Goal: Download file/media

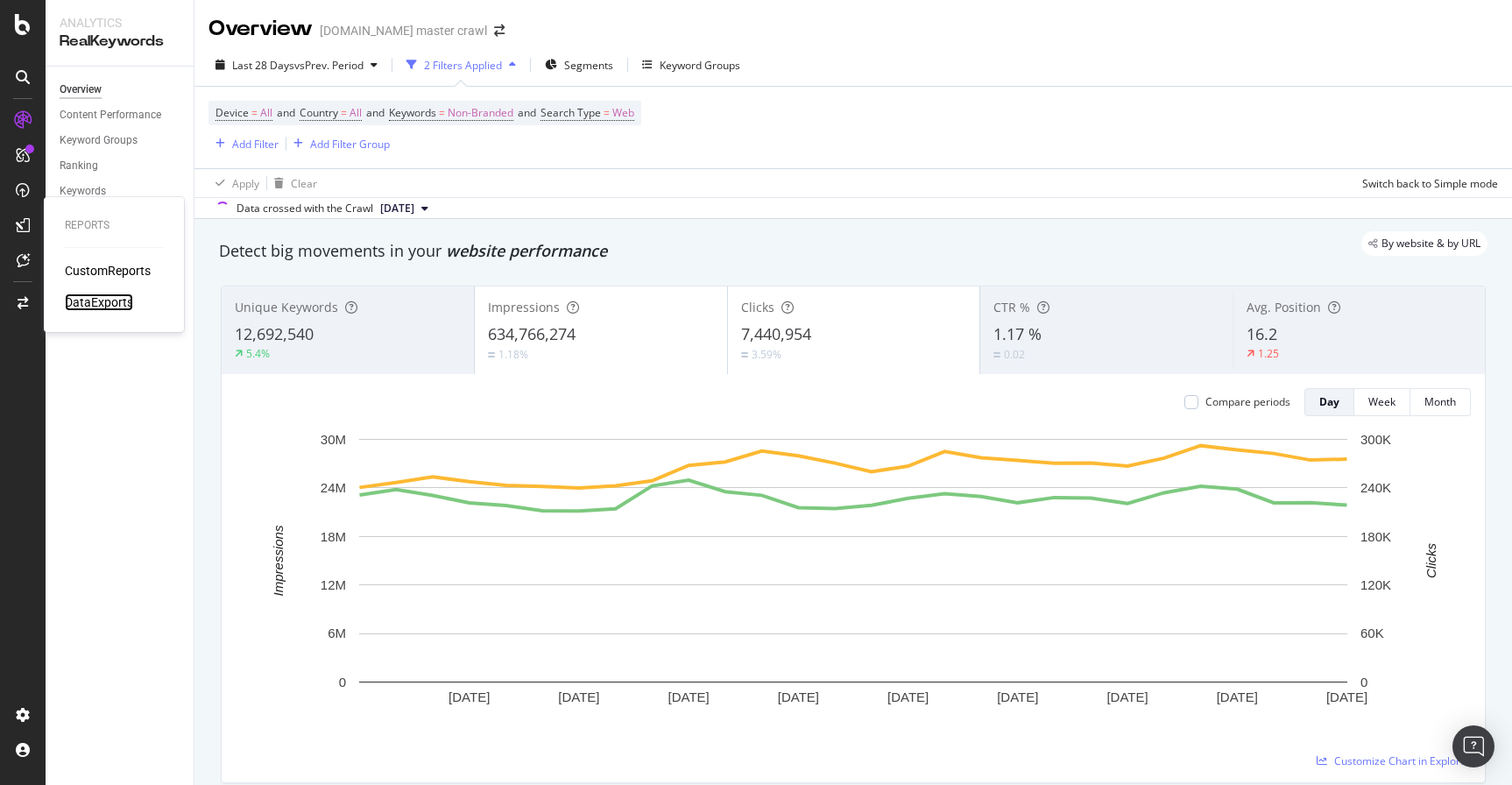
click at [107, 304] on div "DataExports" at bounding box center [99, 302] width 69 height 18
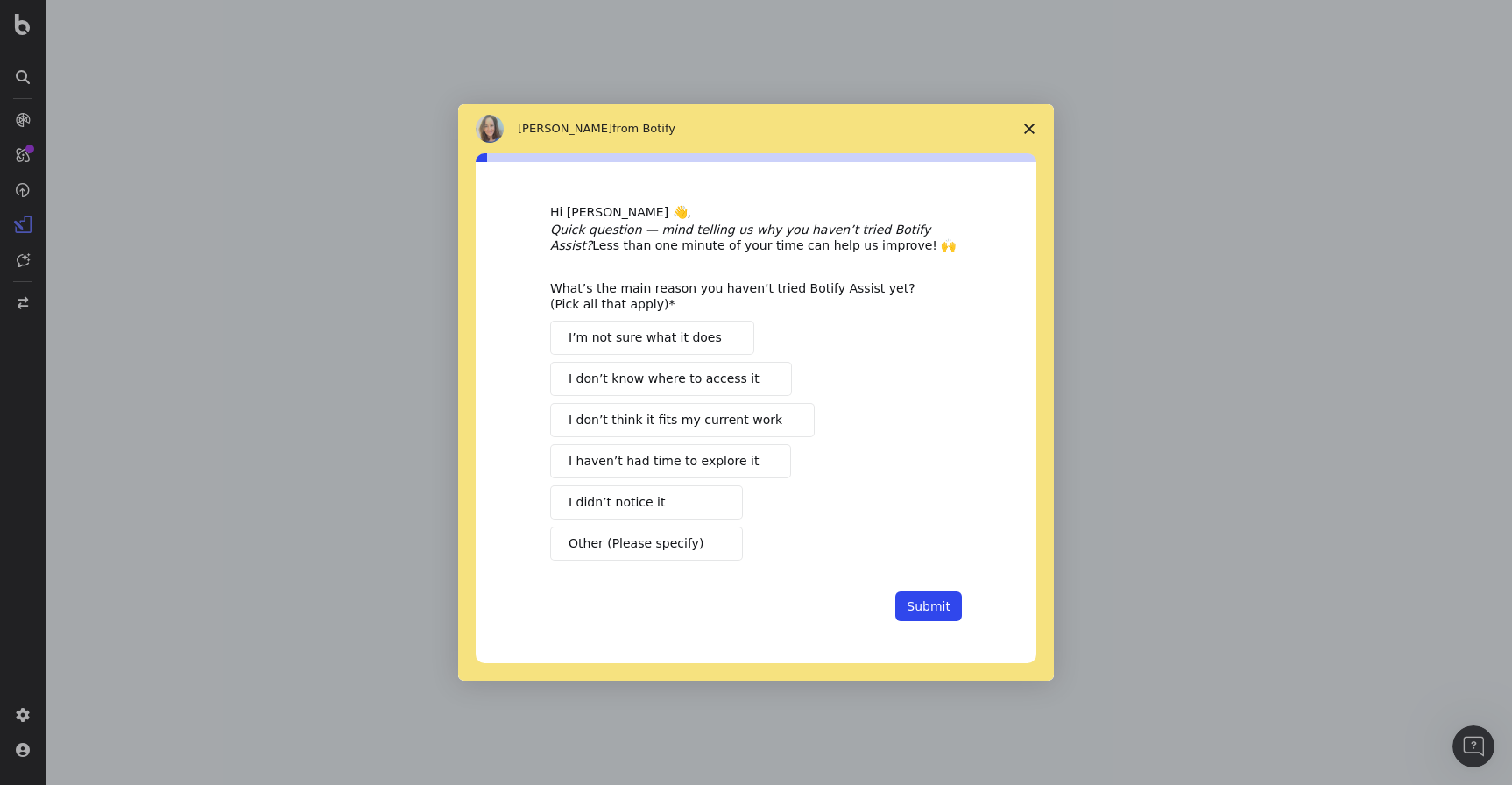
click at [1029, 130] on polygon "Close survey" at bounding box center [1029, 128] width 10 height 10
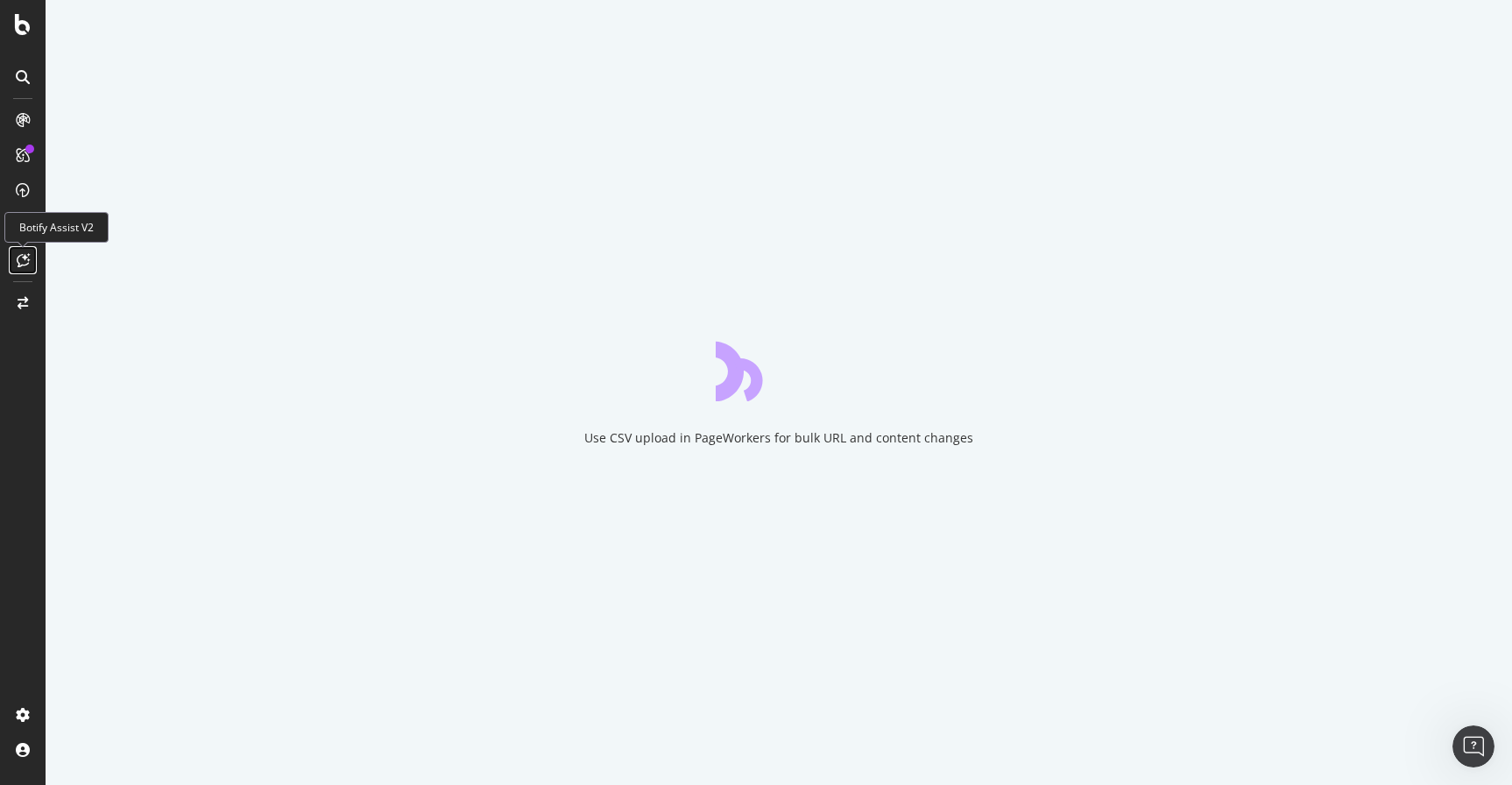
click at [15, 265] on div at bounding box center [22, 260] width 28 height 28
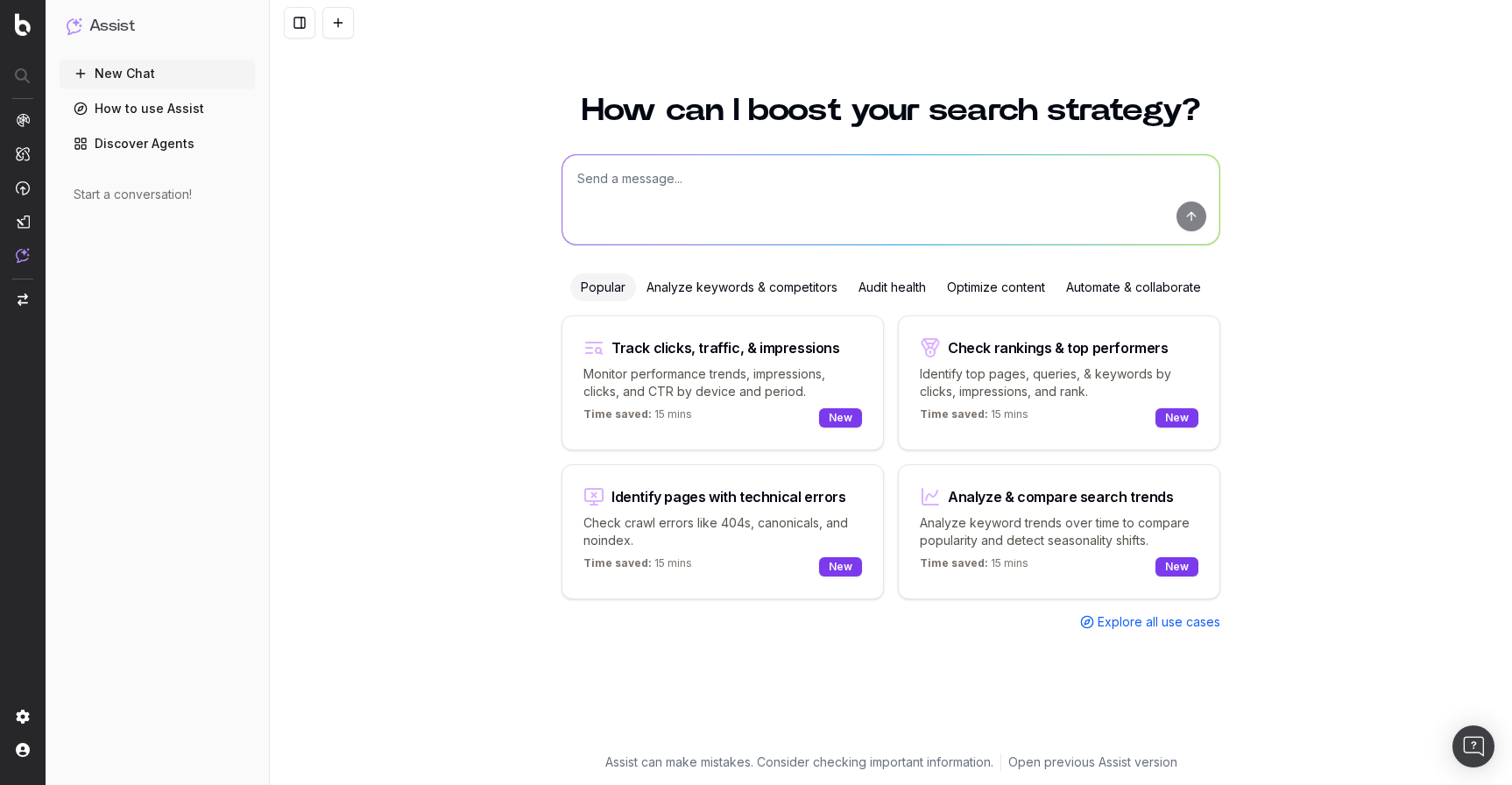
click at [791, 279] on div "Analyze keywords & competitors" at bounding box center [742, 288] width 212 height 28
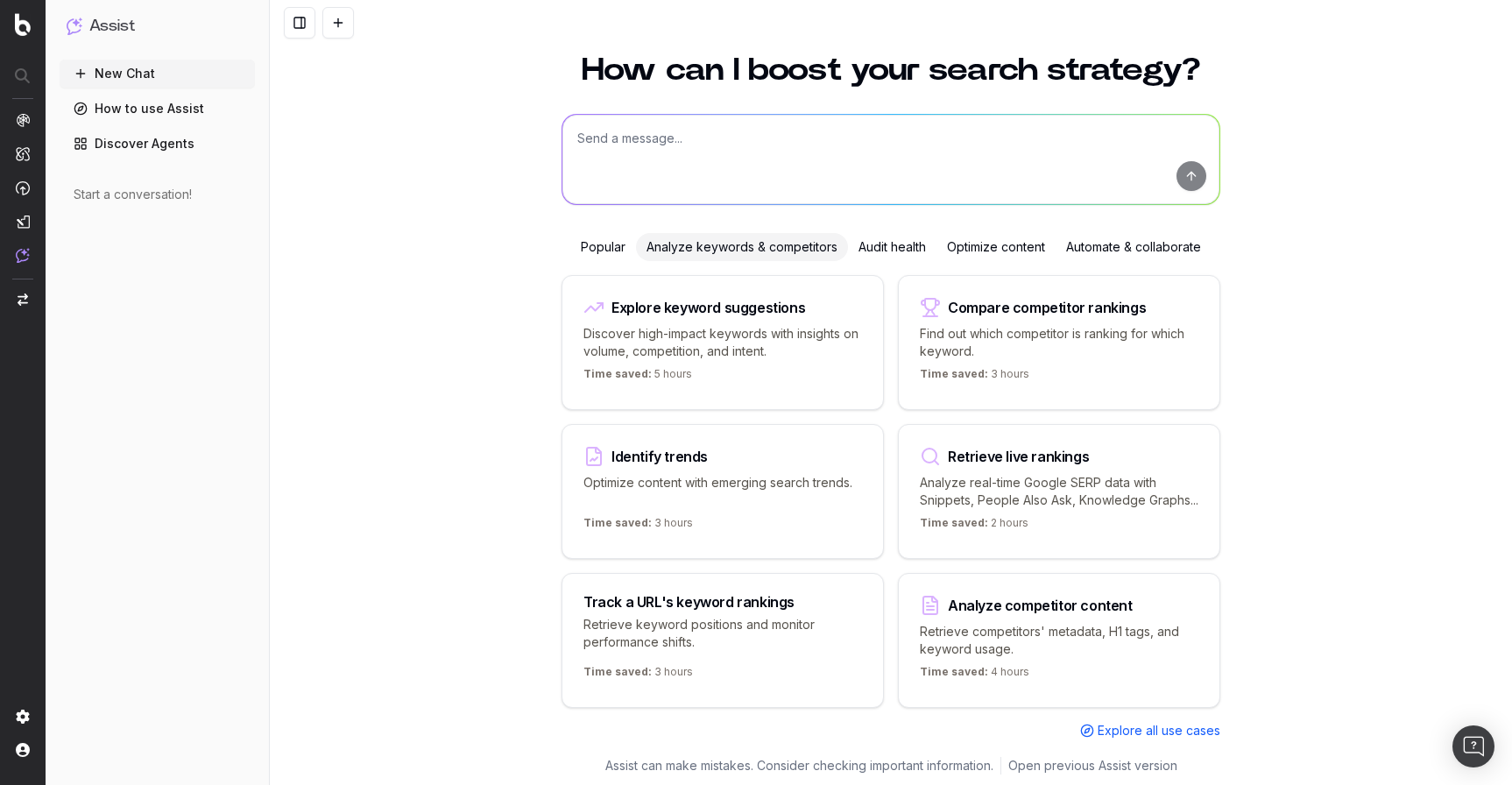
scroll to position [61, 0]
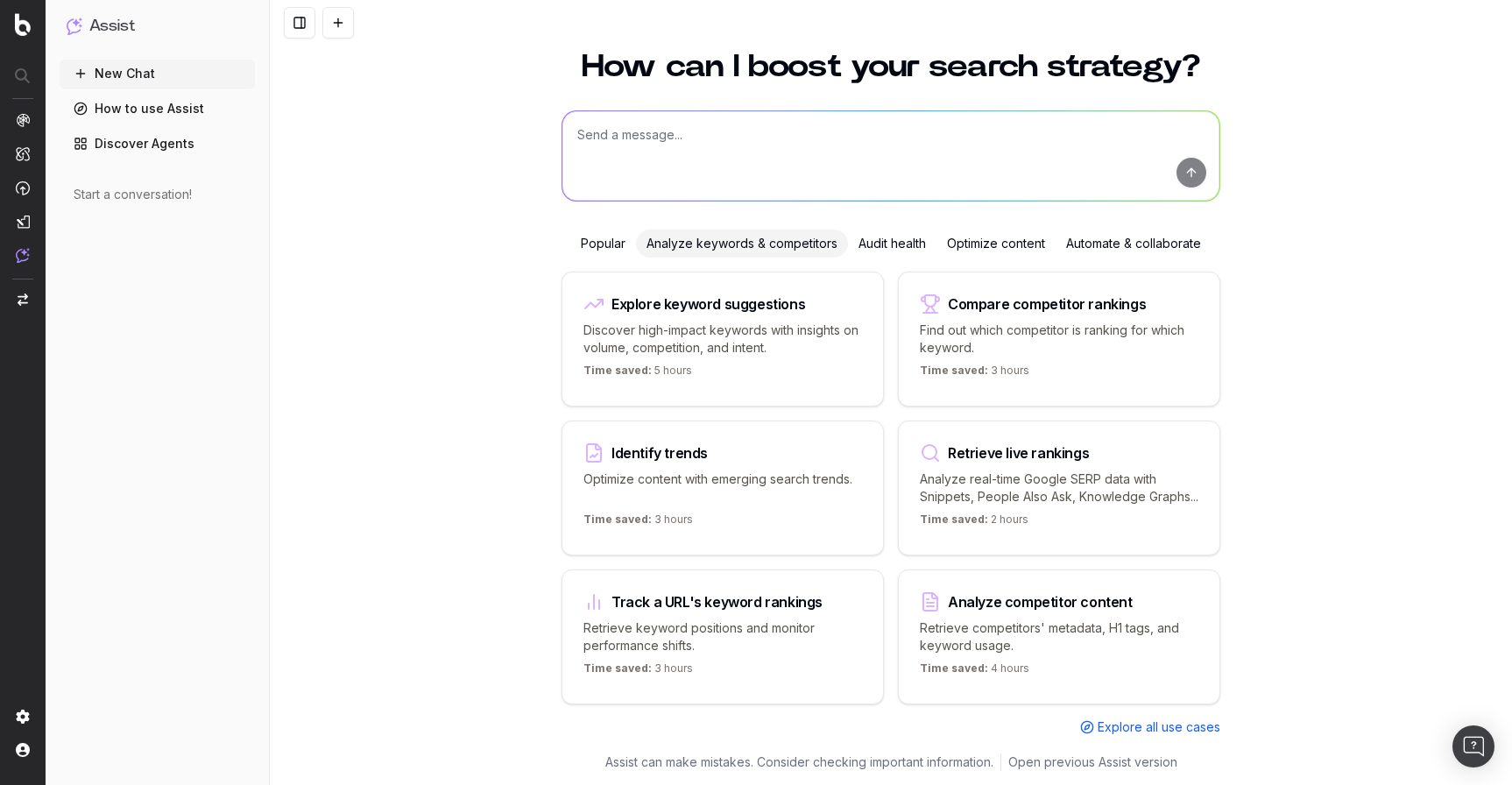
click at [988, 230] on div "Optimize content" at bounding box center [996, 243] width 119 height 28
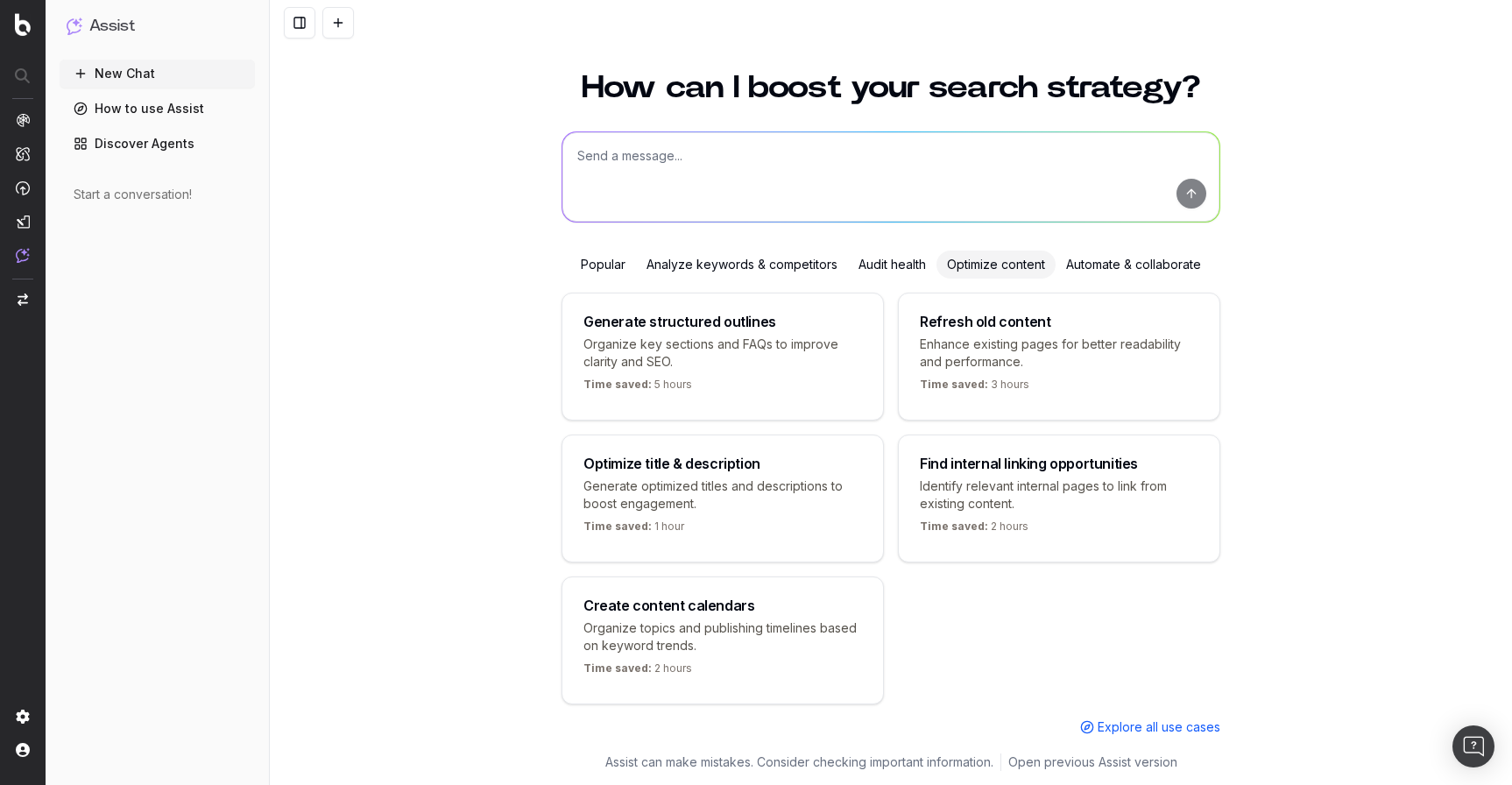
scroll to position [44, 0]
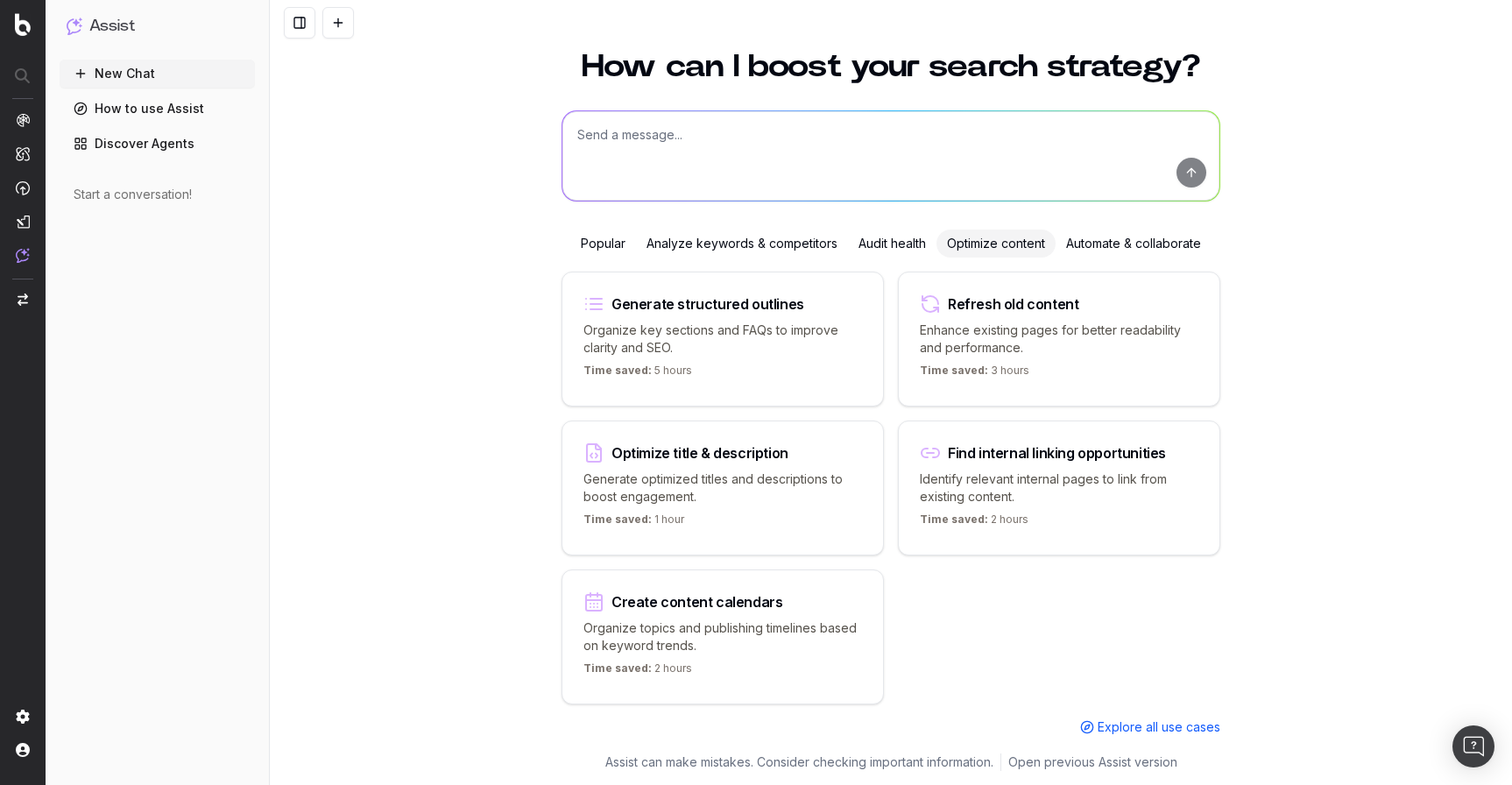
click at [715, 495] on p "Generate optimized titles and descriptions to boost engagement." at bounding box center [723, 488] width 278 height 35
type textarea "Suggest an optimized title and description for"
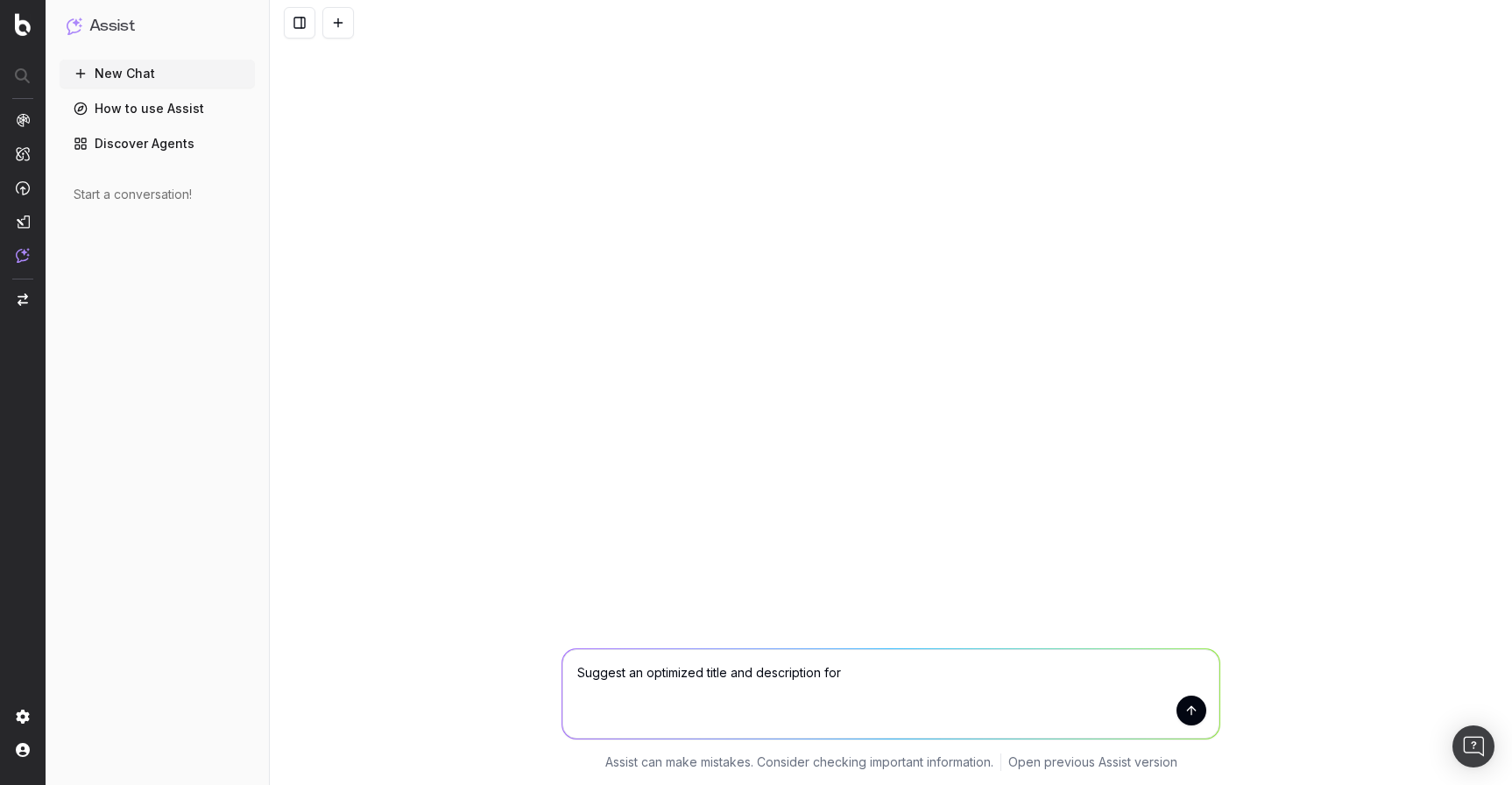
click at [158, 110] on link "How to use Assist" at bounding box center [157, 109] width 196 height 28
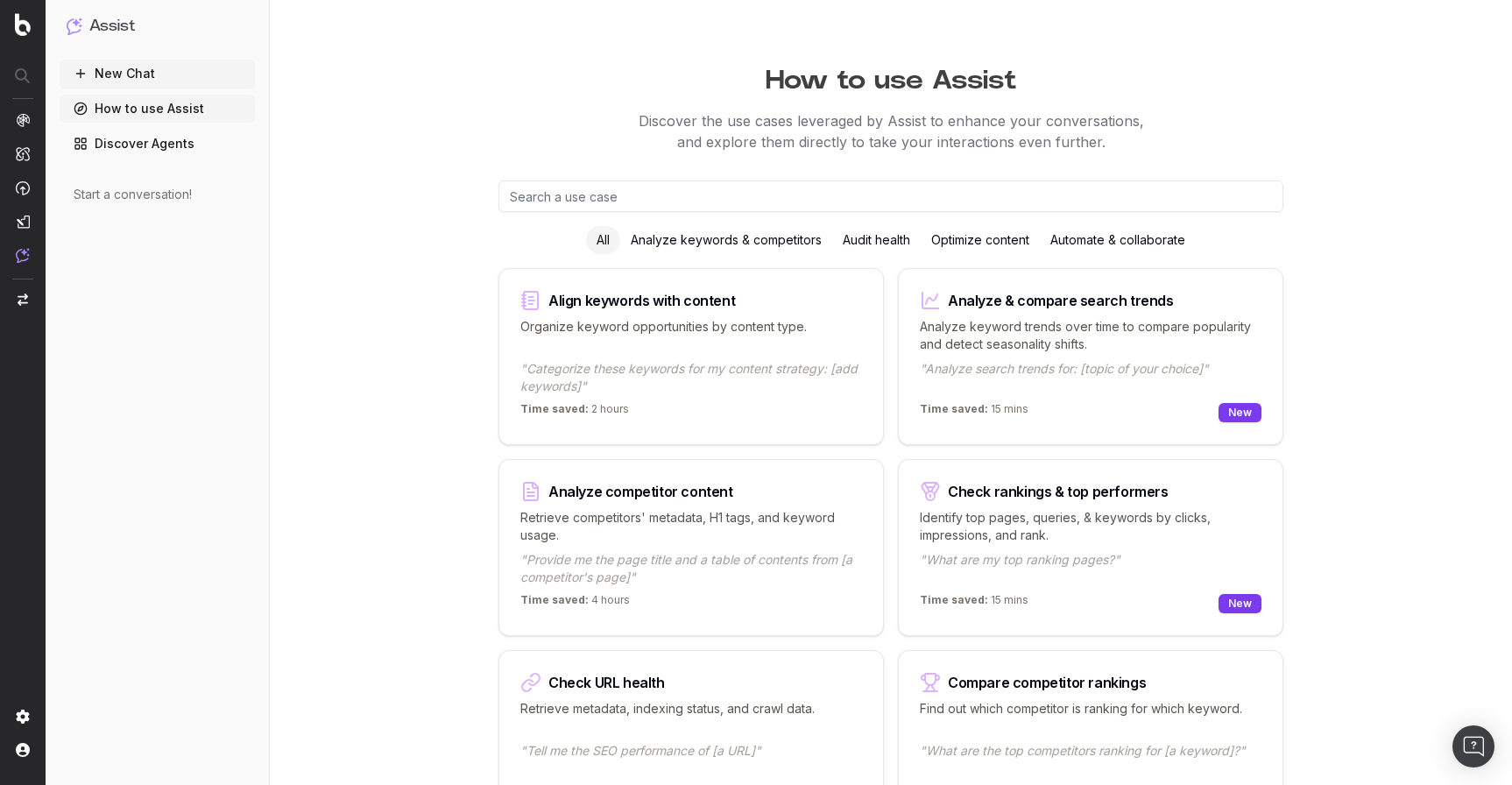
click at [162, 140] on link "Discover Agents" at bounding box center [157, 144] width 196 height 28
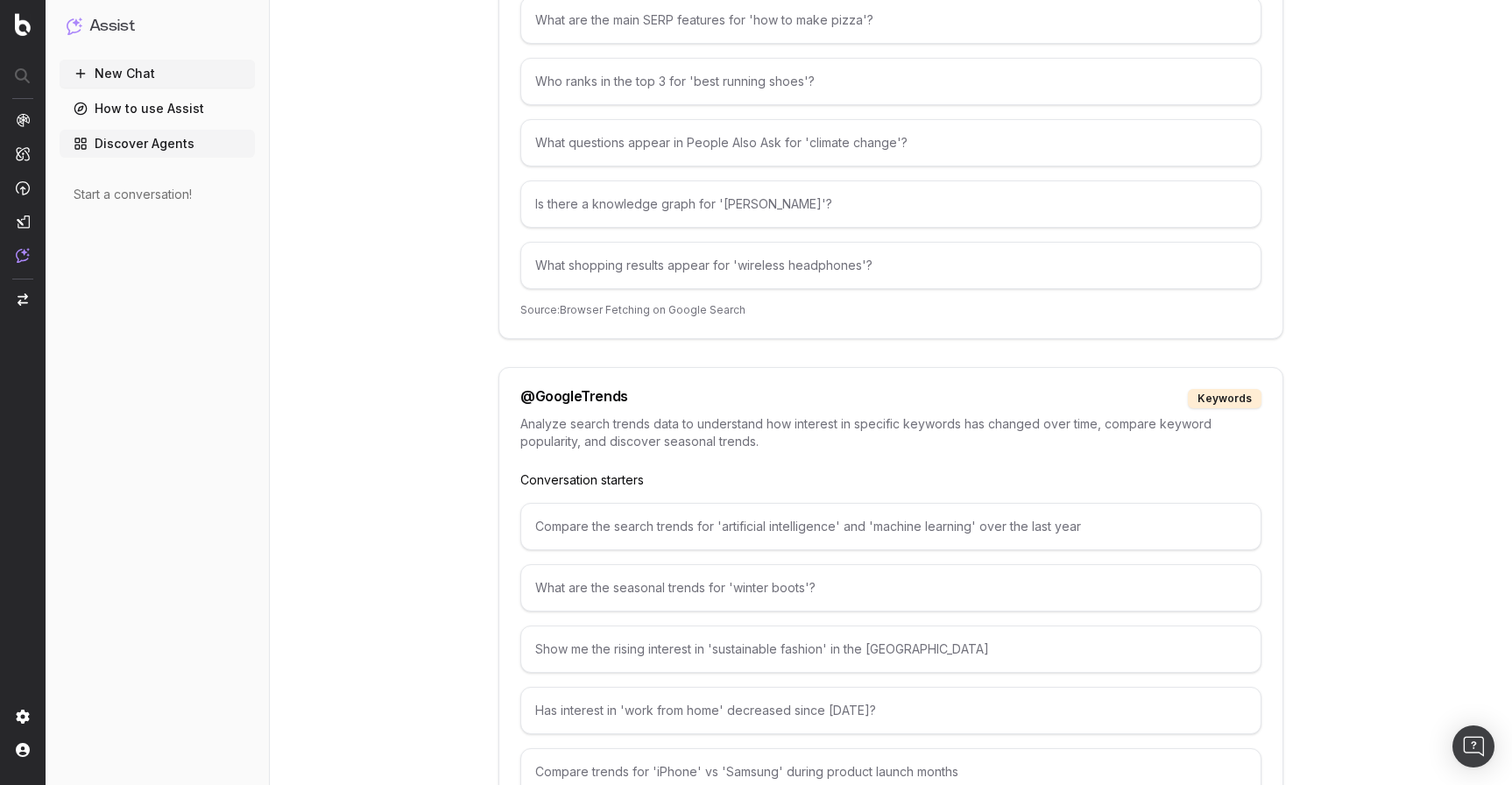
scroll to position [2621, 0]
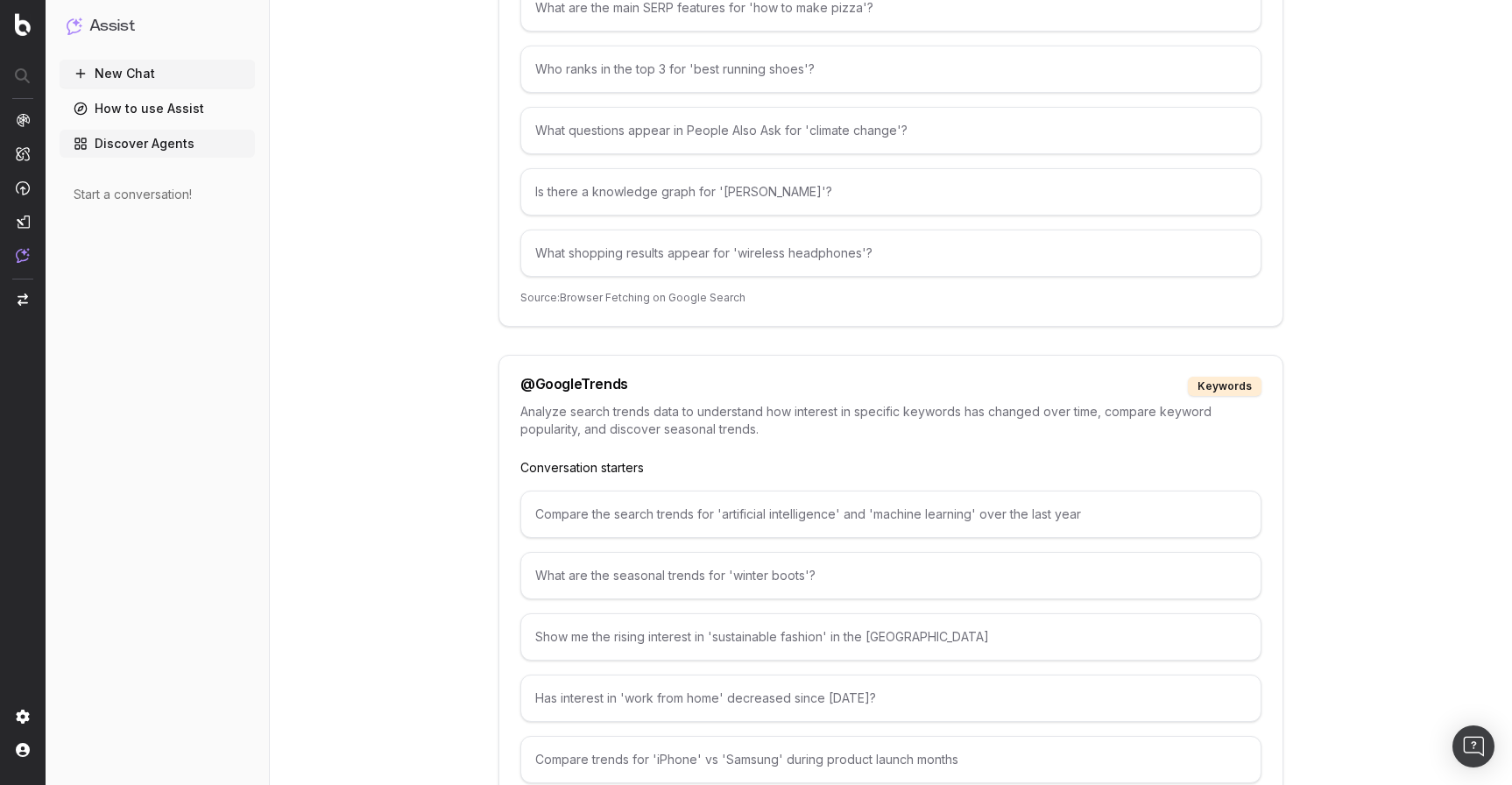
click at [125, 23] on h1 "Assist" at bounding box center [111, 26] width 45 height 24
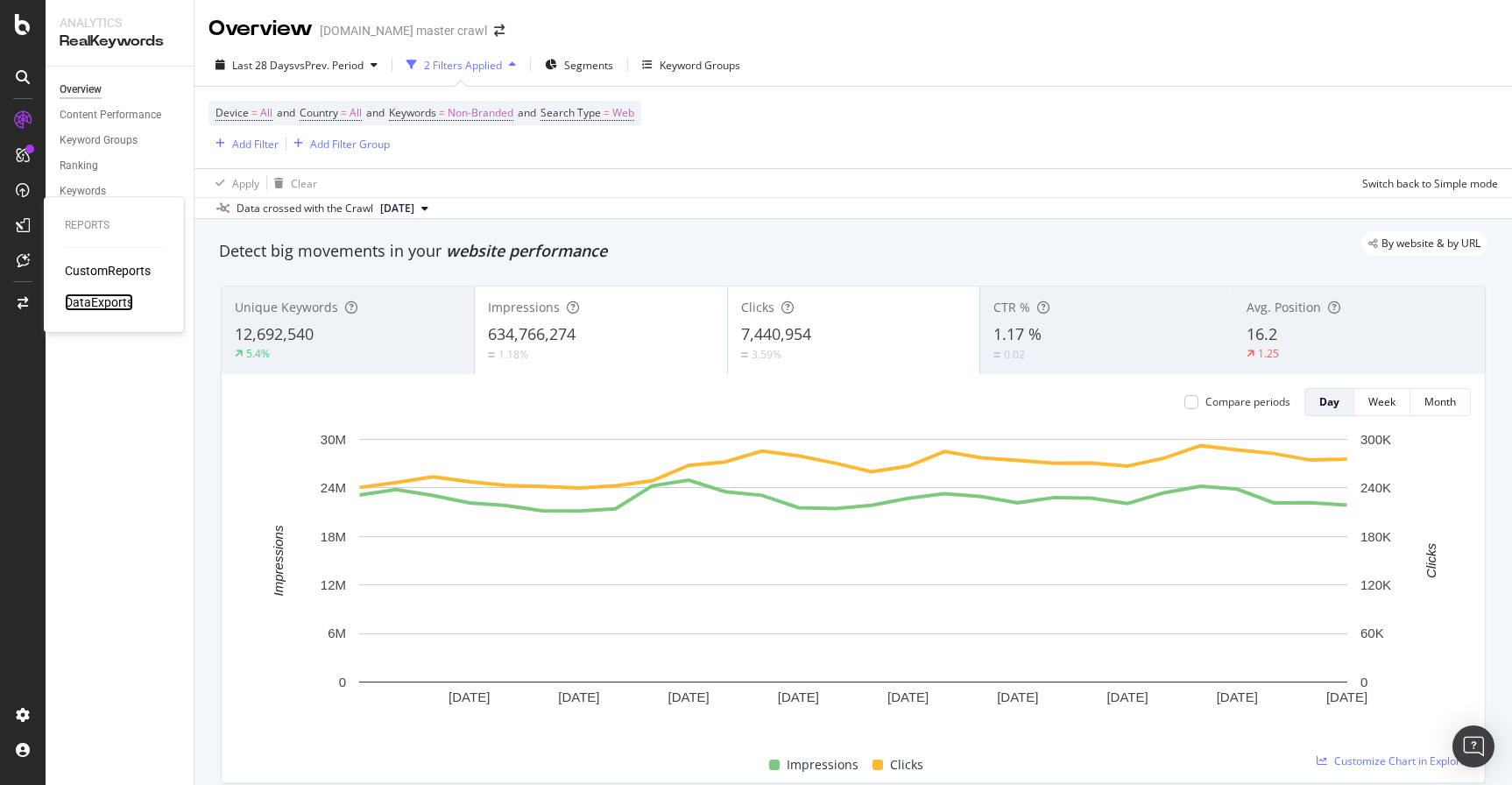
click at [105, 305] on div "DataExports" at bounding box center [99, 302] width 69 height 18
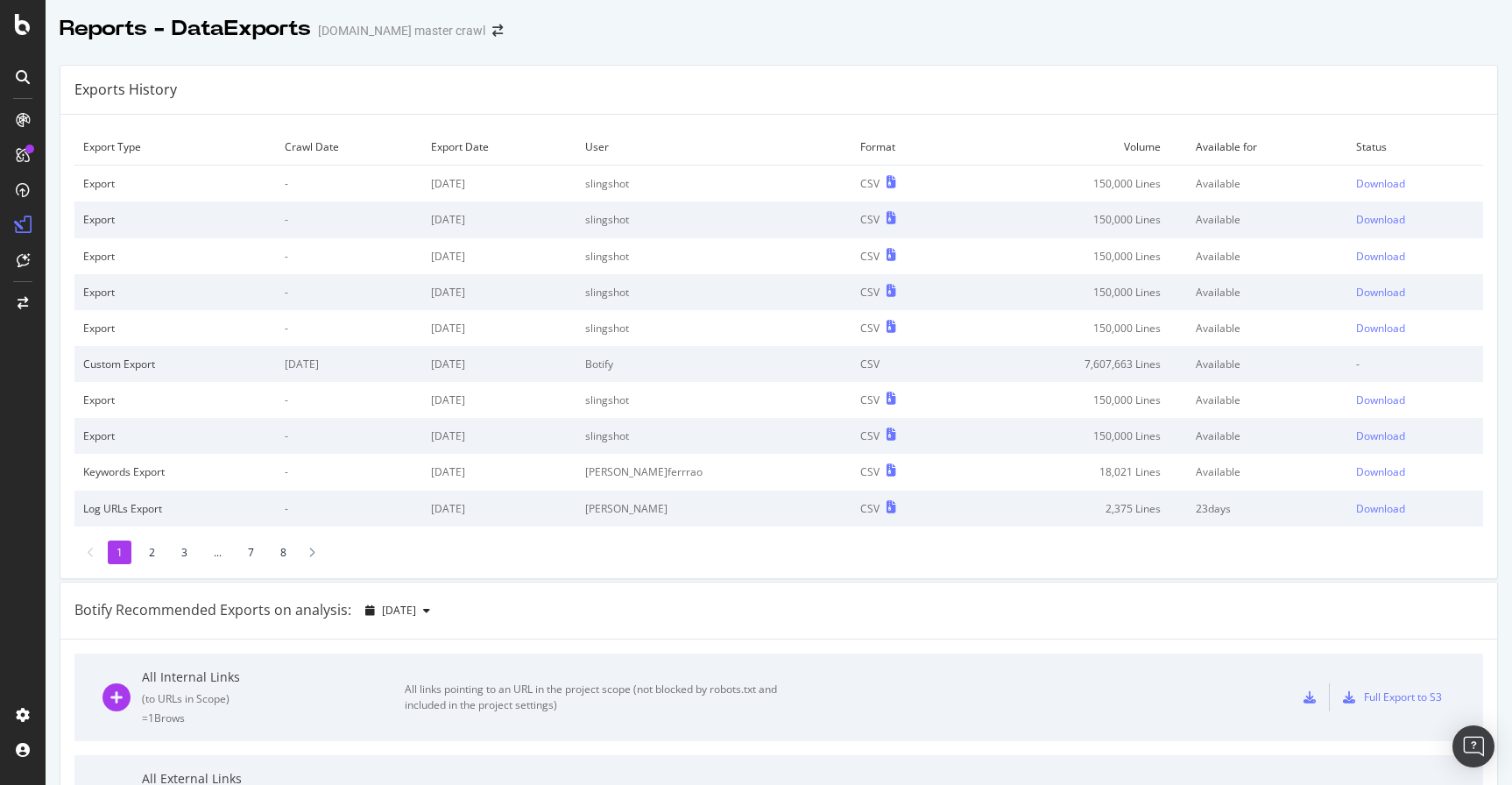
click at [107, 327] on div "Export" at bounding box center [175, 328] width 184 height 15
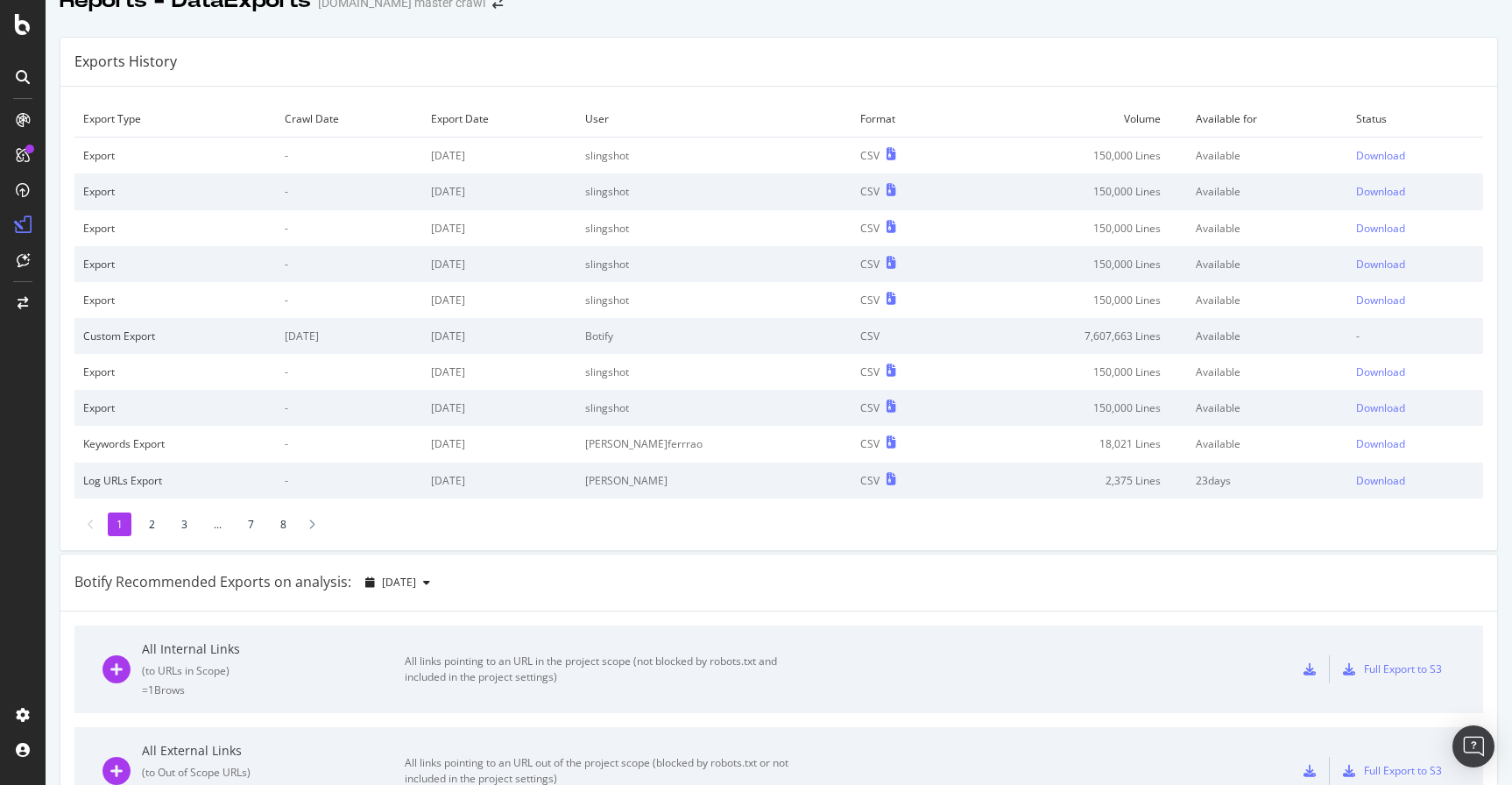
scroll to position [31, 0]
click at [154, 514] on li "2" at bounding box center [151, 521] width 23 height 23
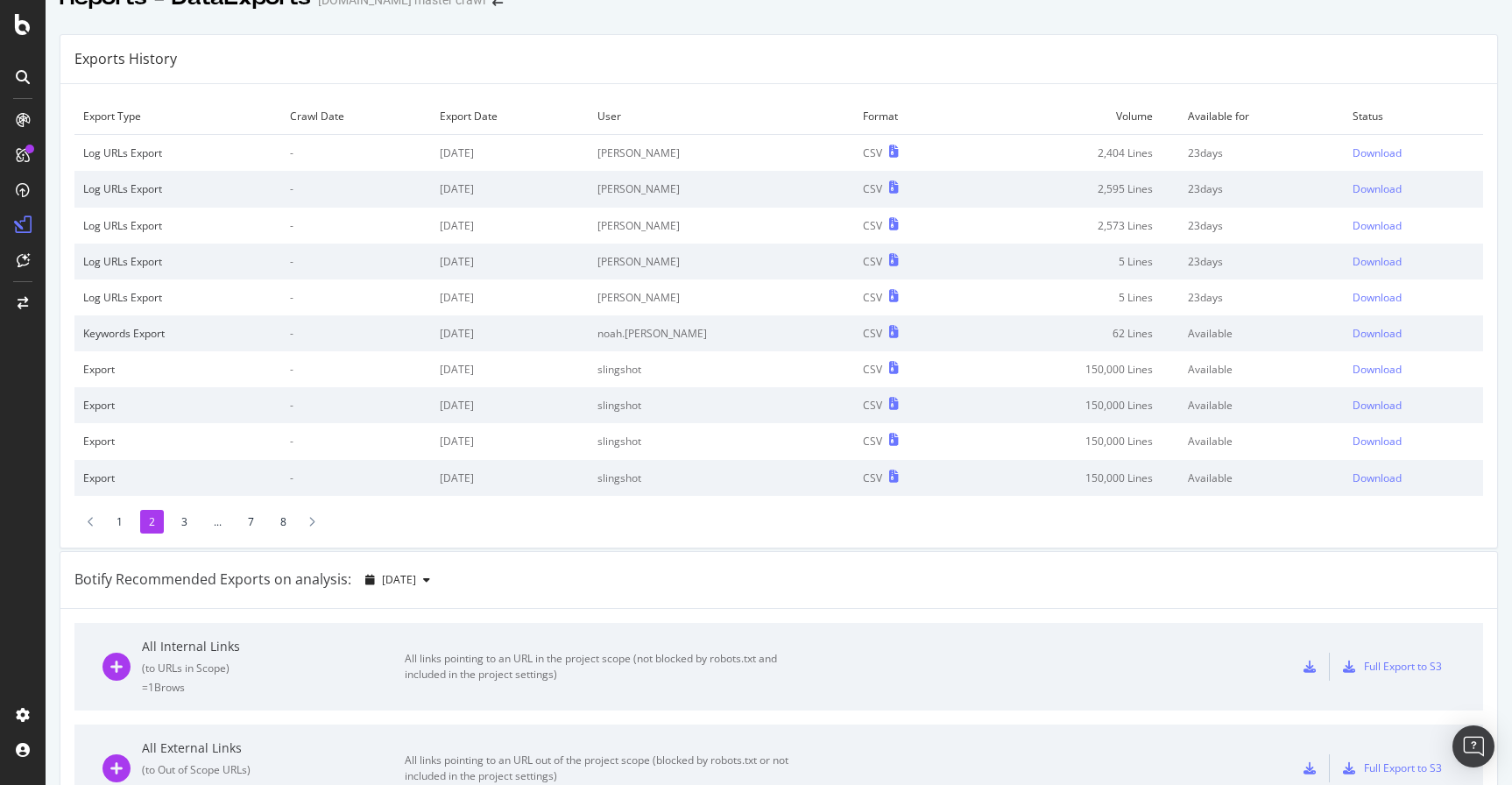
scroll to position [20, 0]
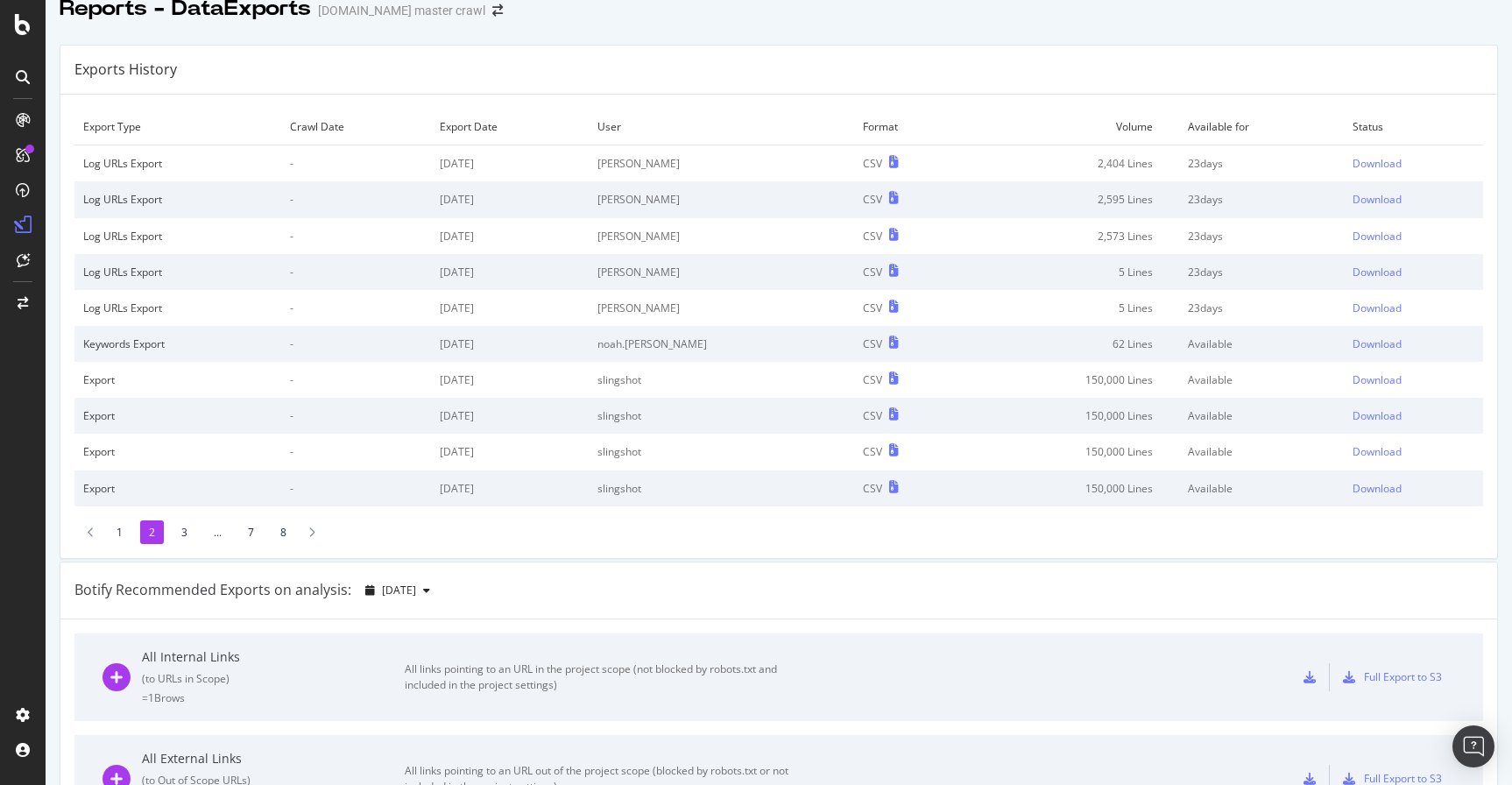
click at [180, 540] on li "3" at bounding box center [184, 532] width 23 height 23
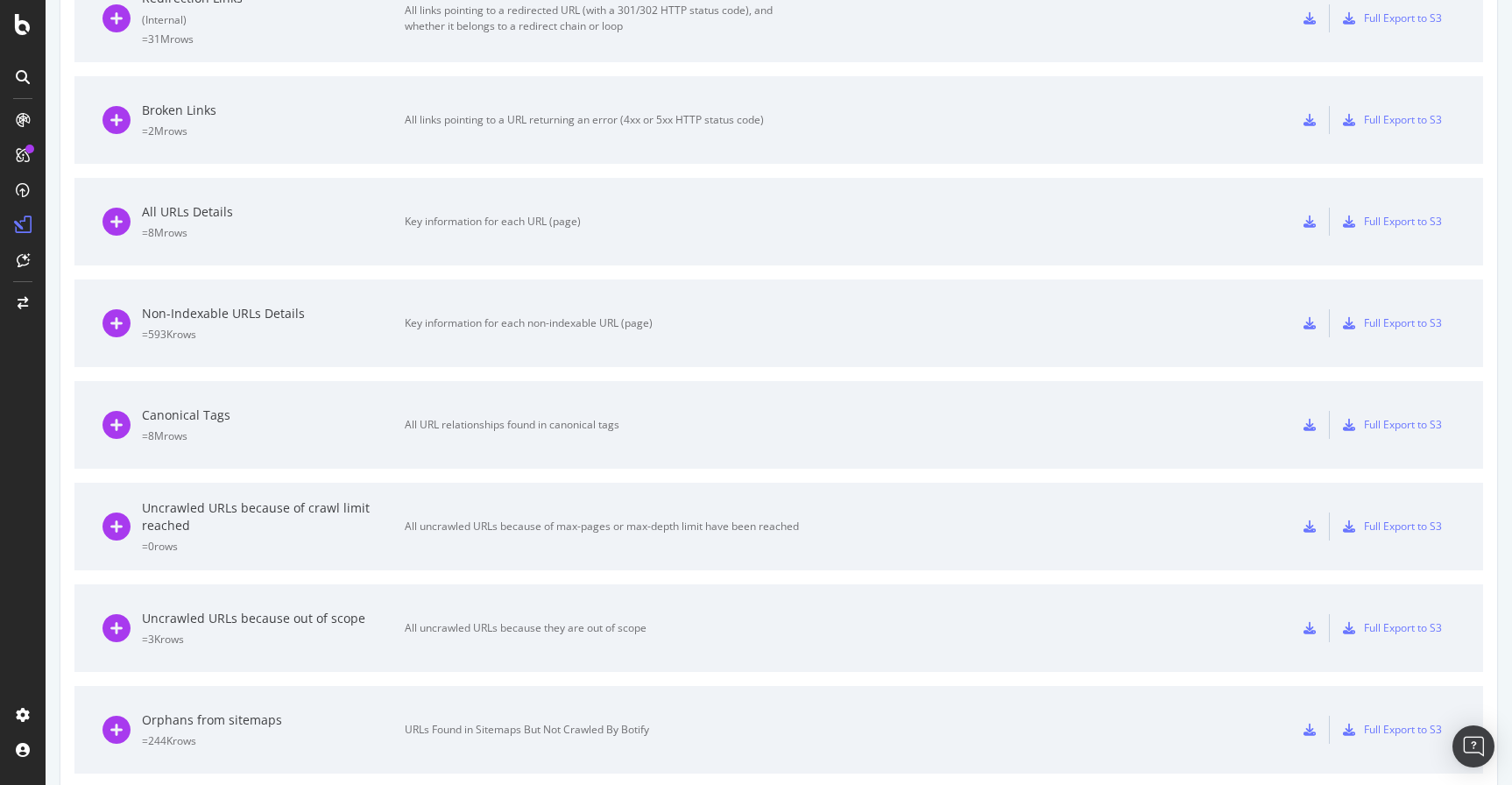
scroll to position [1018, 0]
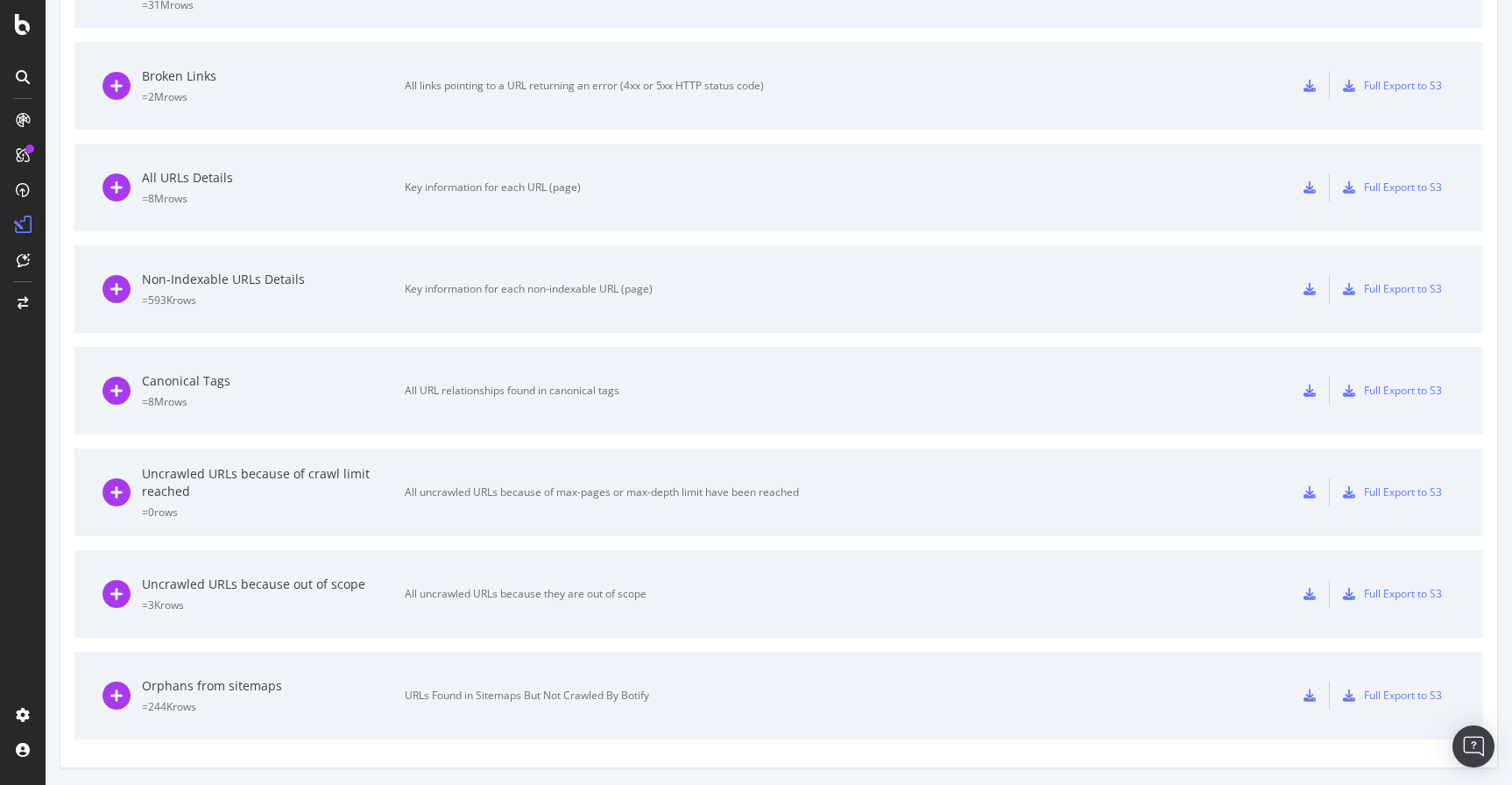
click at [488, 392] on div "All URL relationships found in canonical tags" at bounding box center [601, 391] width 394 height 16
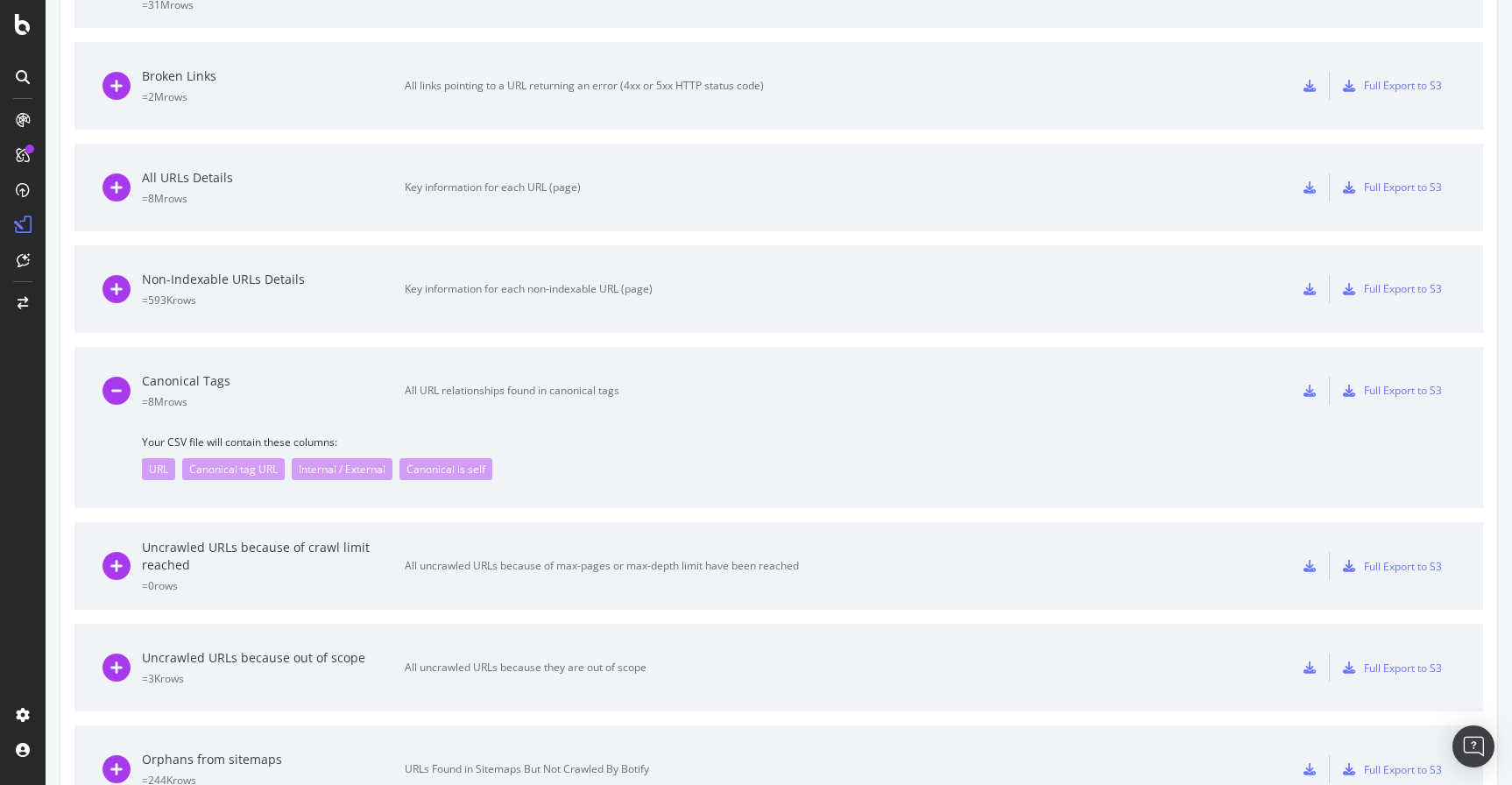
click at [488, 392] on div "All URL relationships found in canonical tags" at bounding box center [601, 391] width 394 height 16
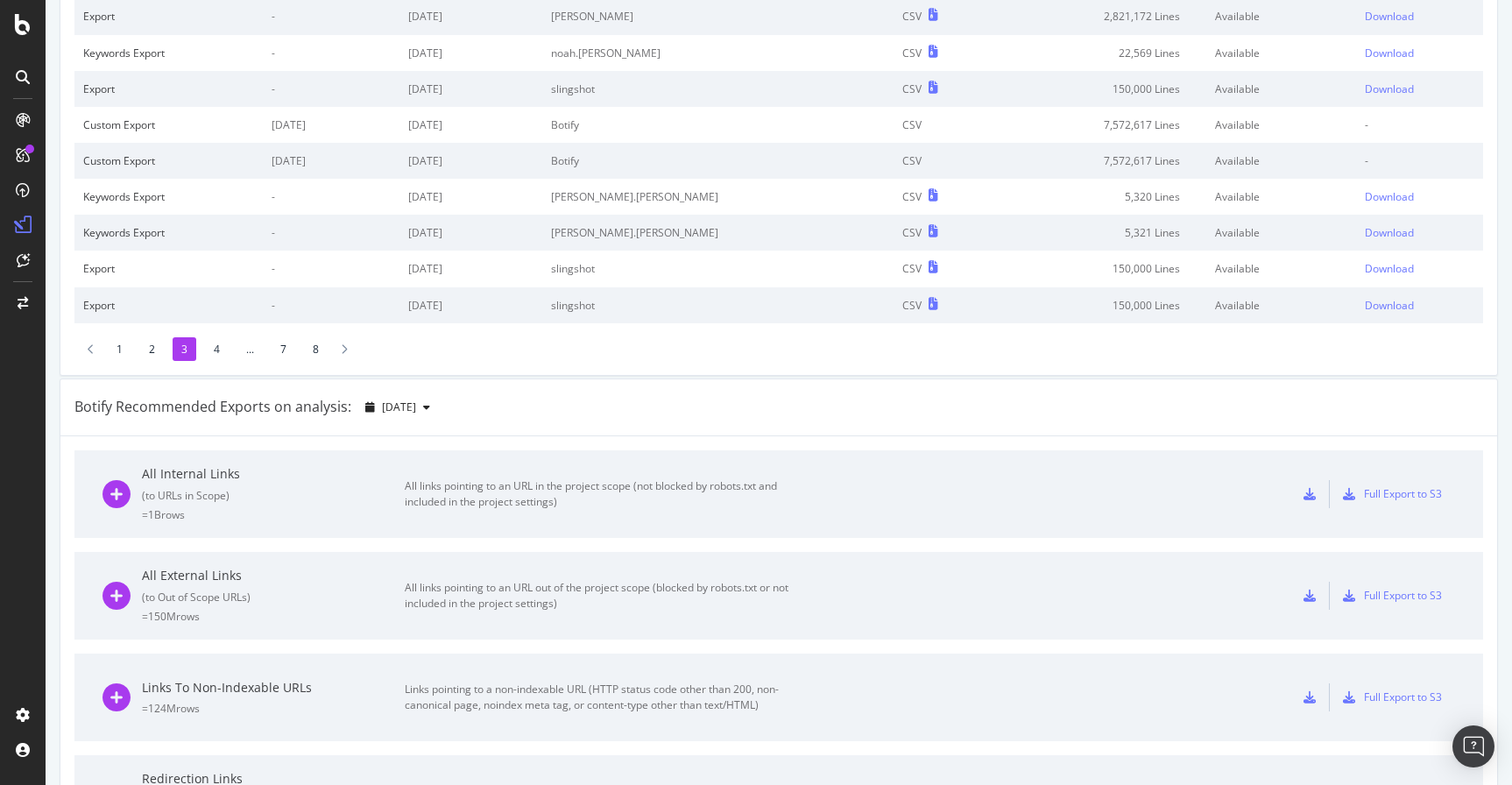
scroll to position [0, 0]
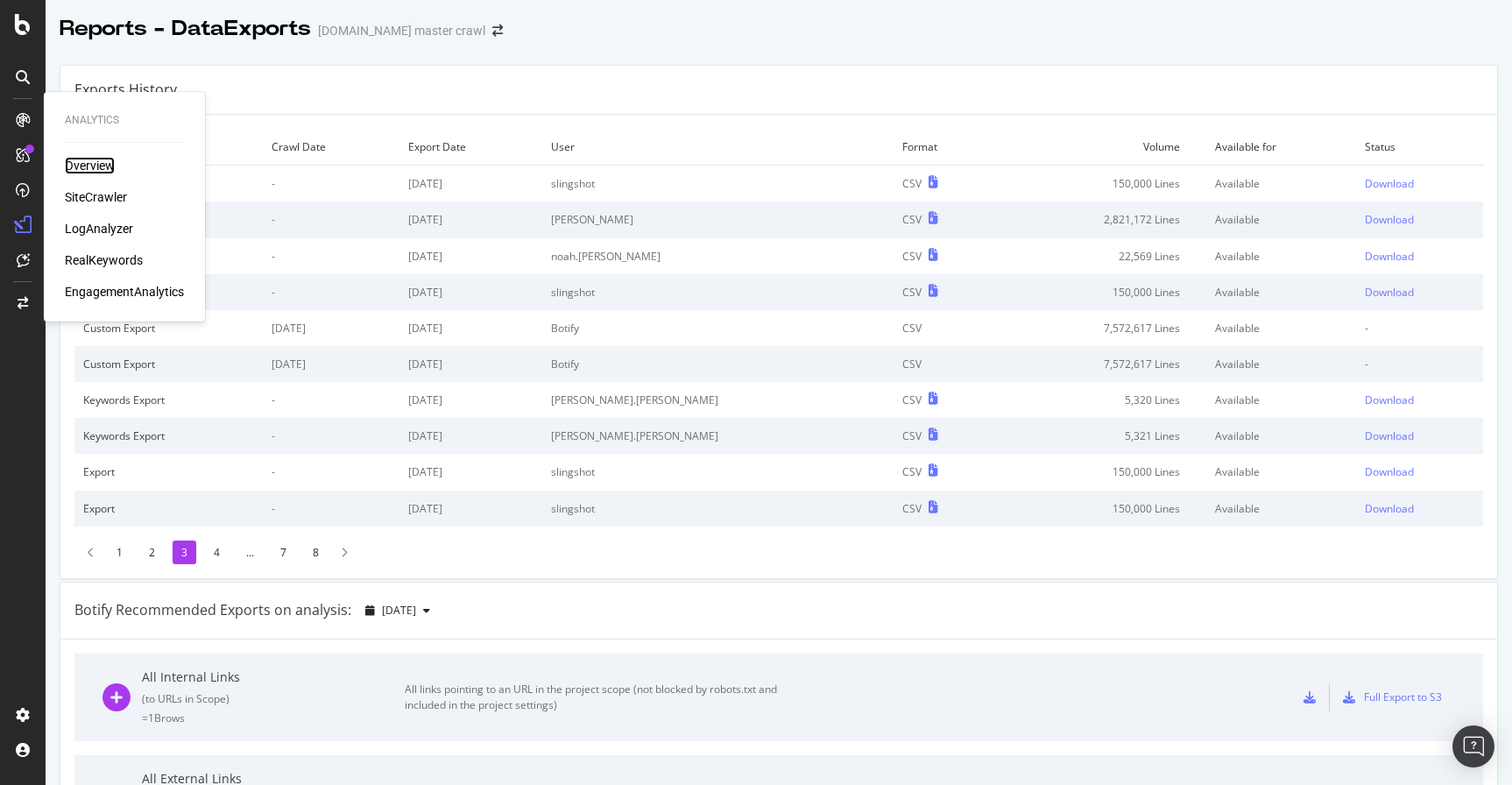
click at [88, 162] on div "Overview" at bounding box center [90, 165] width 50 height 18
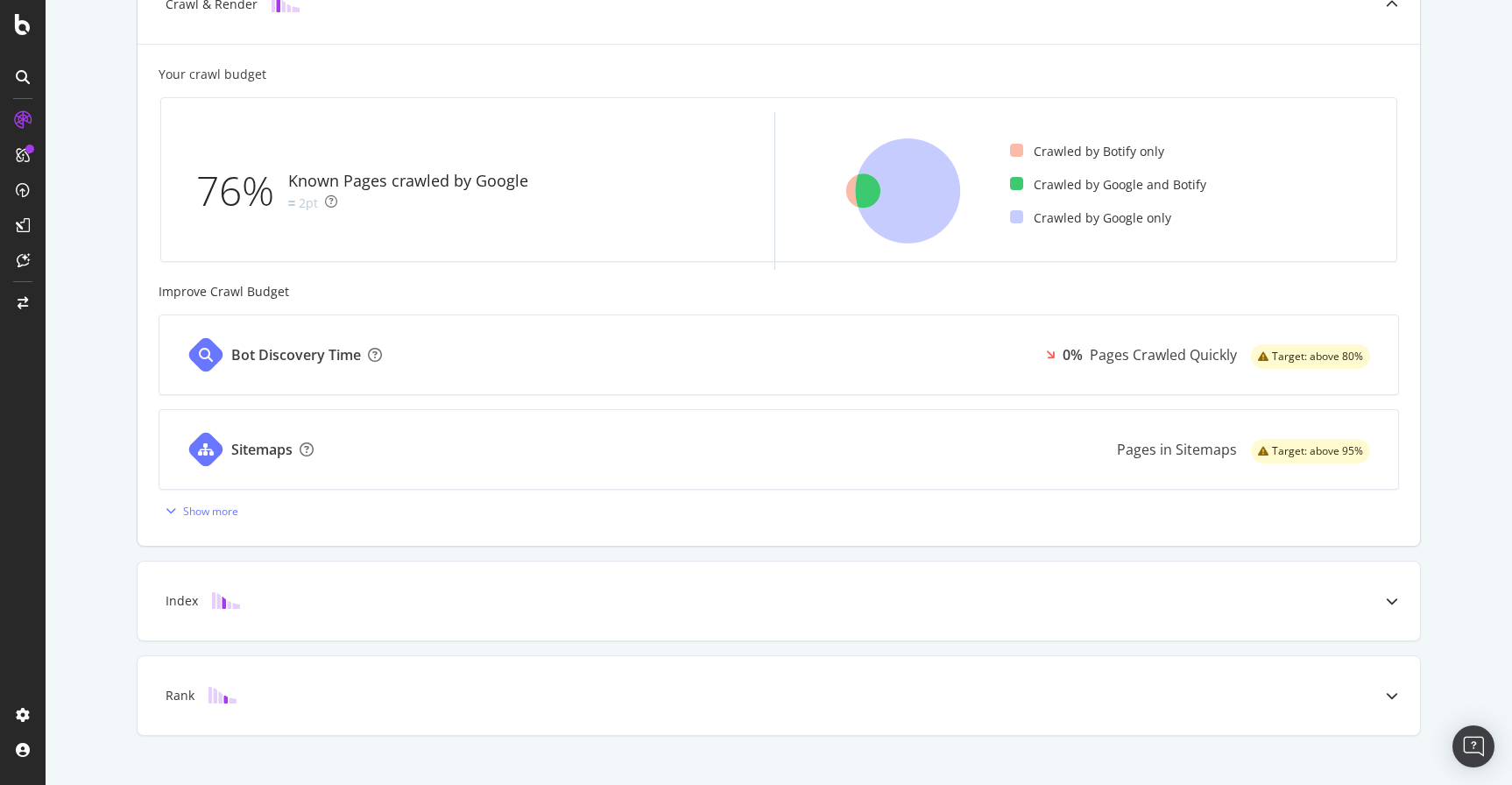
scroll to position [539, 0]
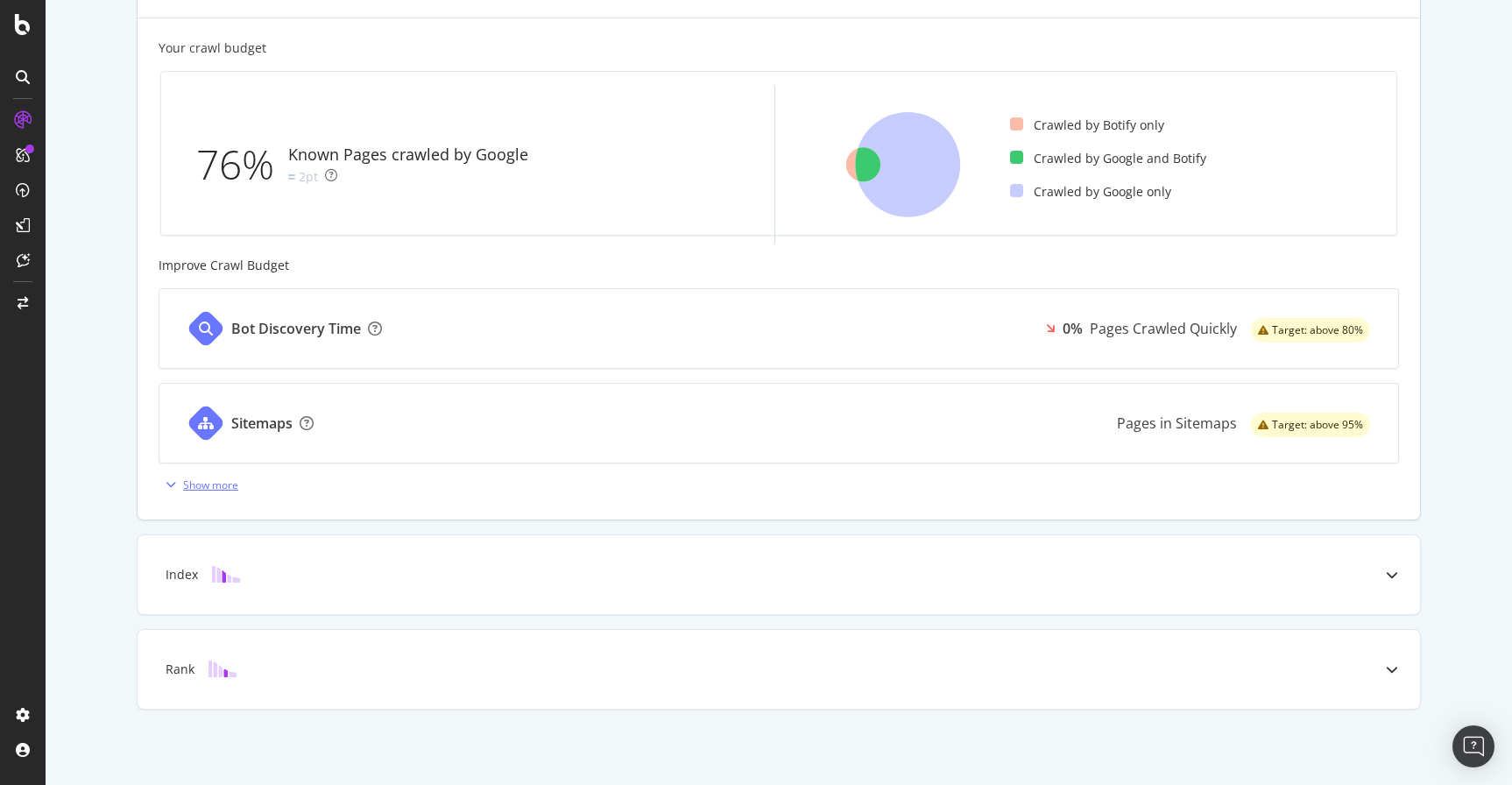
click at [228, 483] on div "Show more" at bounding box center [210, 484] width 55 height 15
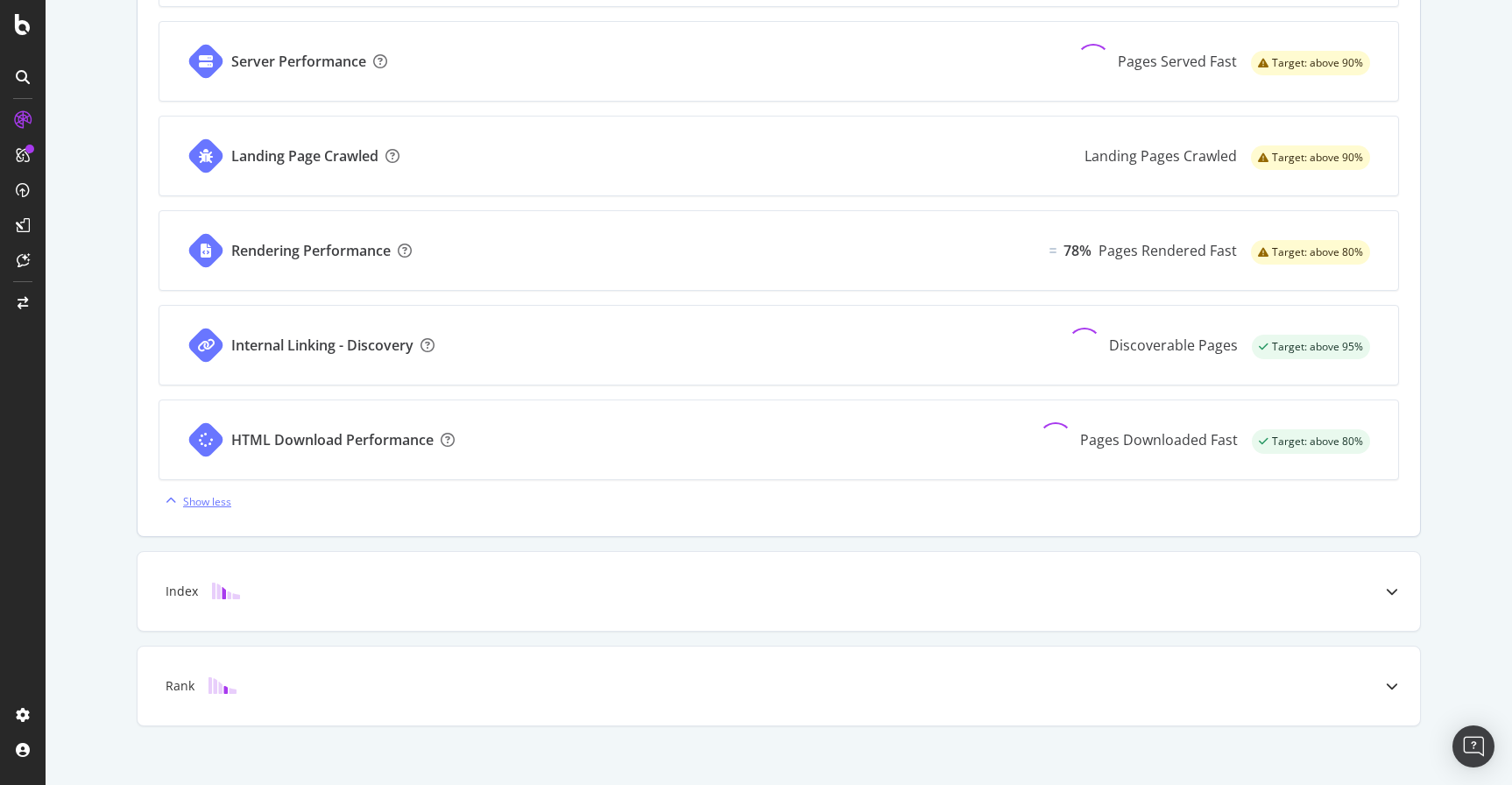
scroll to position [1011, 0]
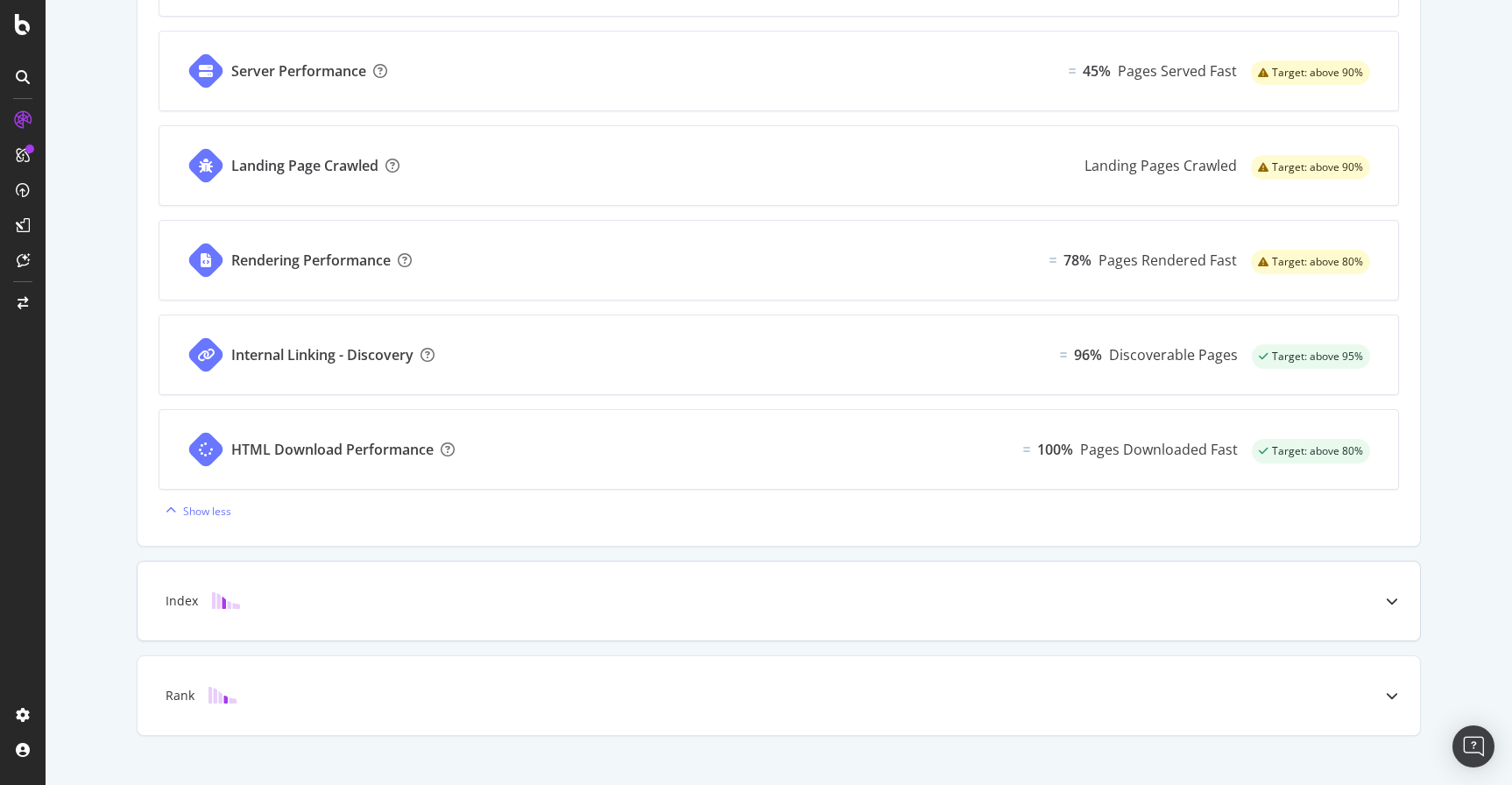
click at [241, 598] on div at bounding box center [226, 600] width 56 height 18
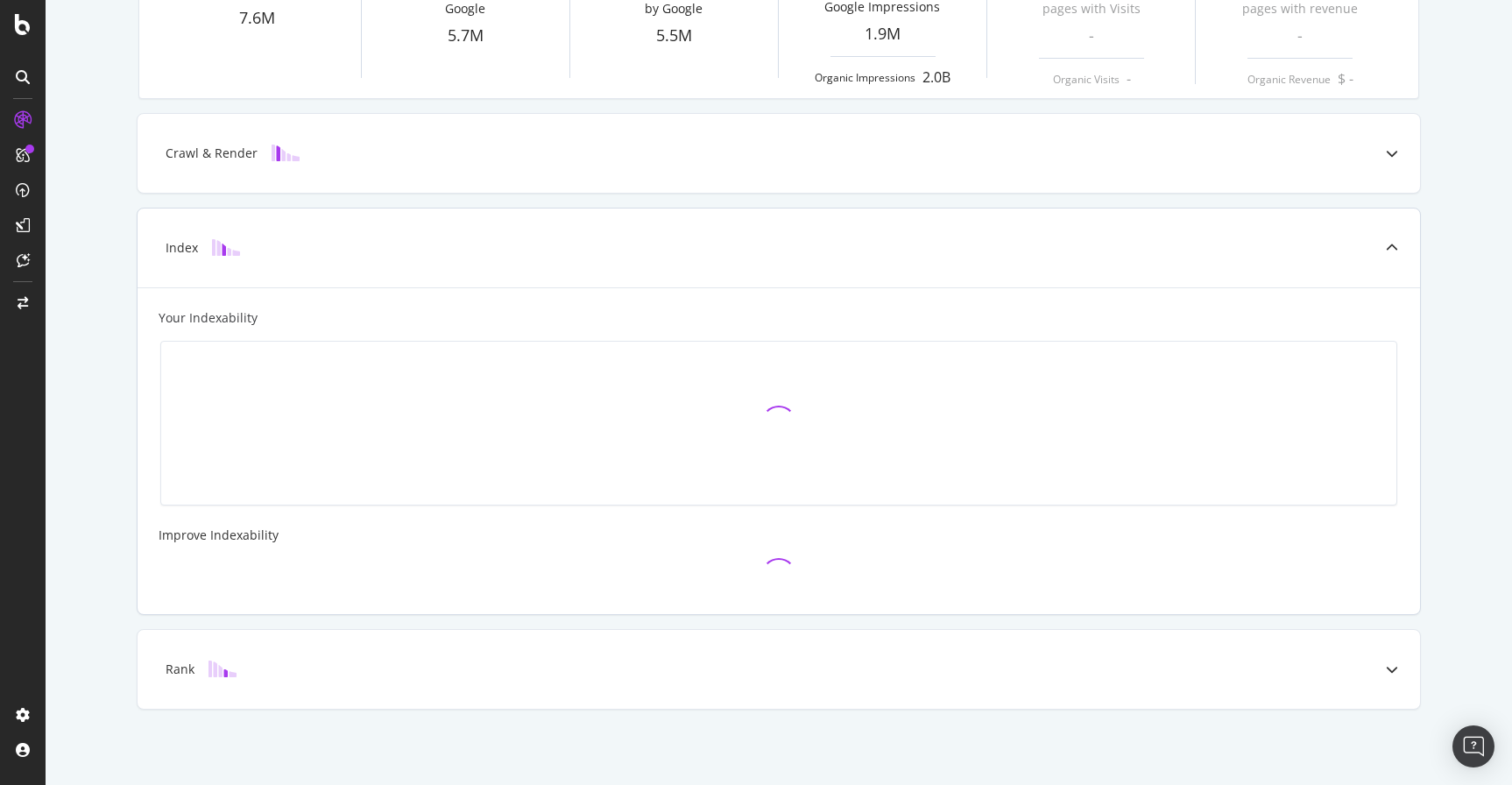
scroll to position [364, 0]
click at [218, 673] on img at bounding box center [223, 669] width 28 height 17
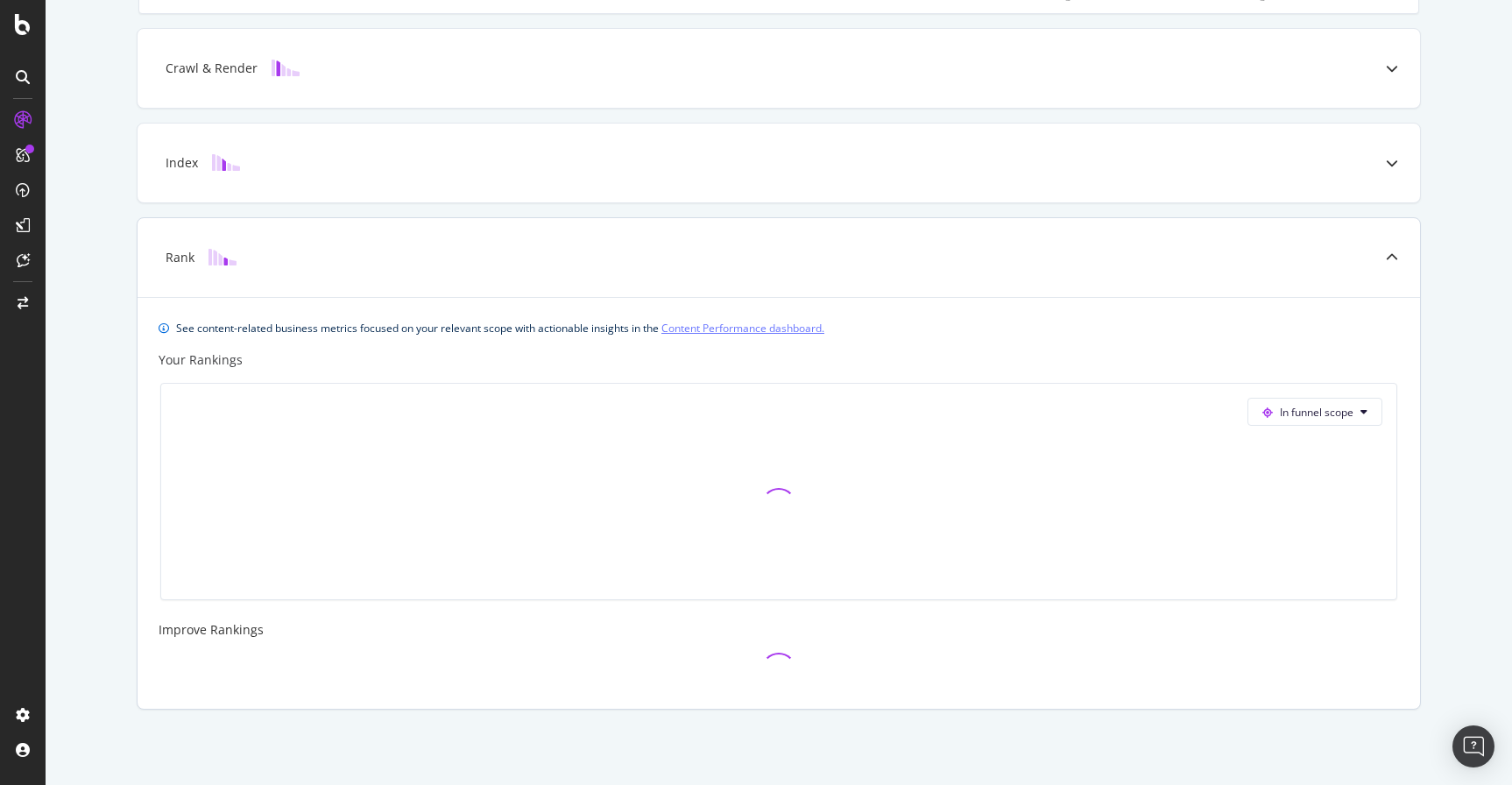
scroll to position [0, 0]
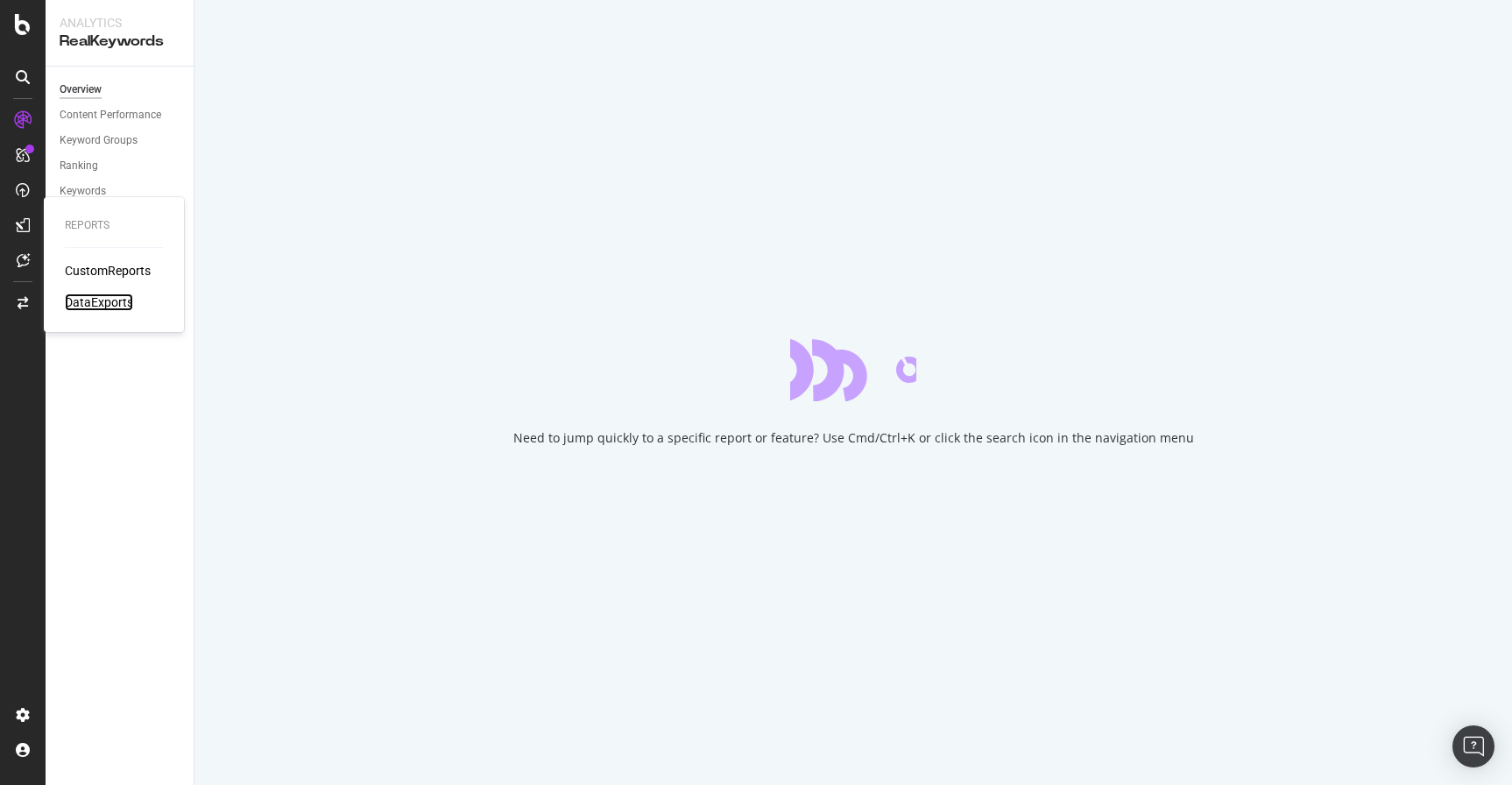
click at [113, 300] on div "DataExports" at bounding box center [99, 302] width 69 height 18
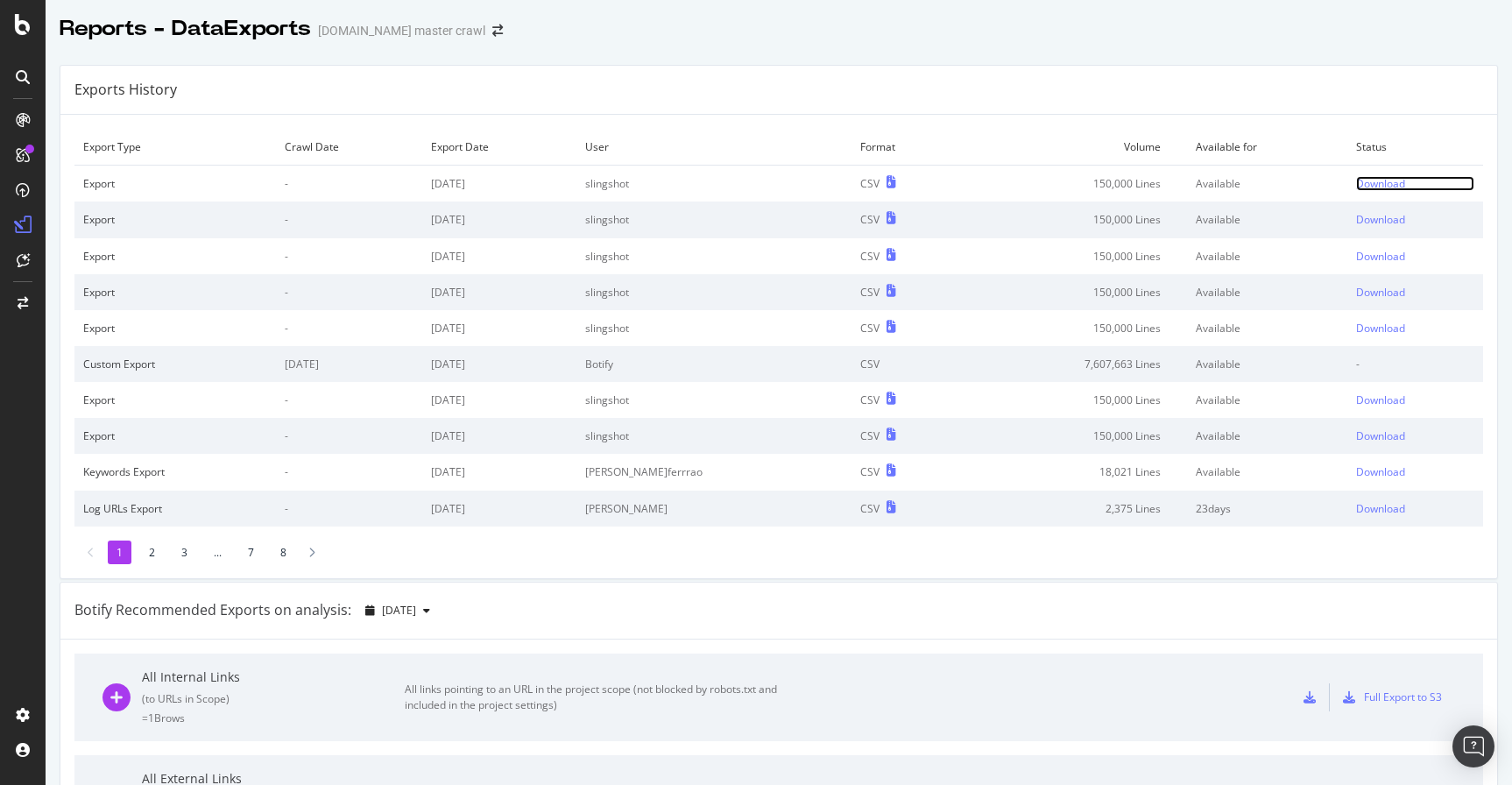
click at [1368, 187] on div "Download" at bounding box center [1380, 184] width 49 height 15
